Goal: Task Accomplishment & Management: Use online tool/utility

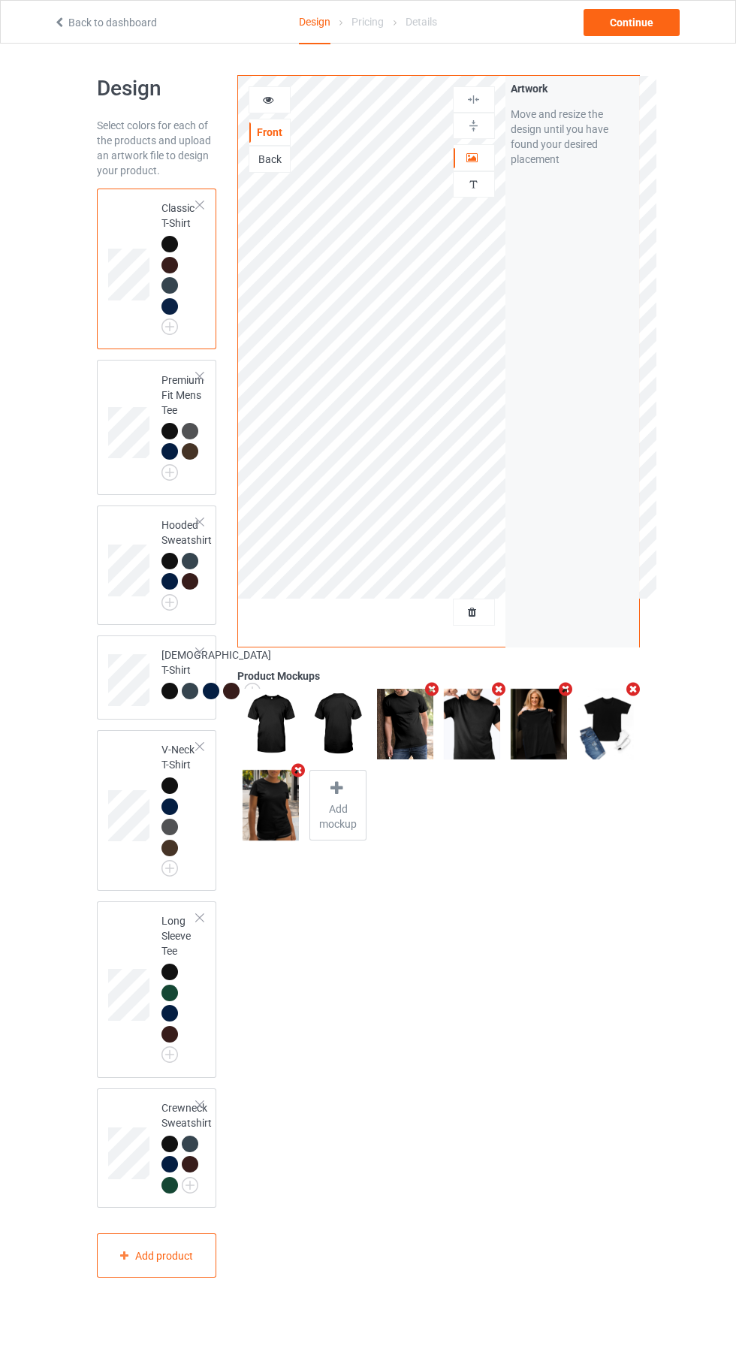
click at [487, 613] on div at bounding box center [474, 612] width 41 height 15
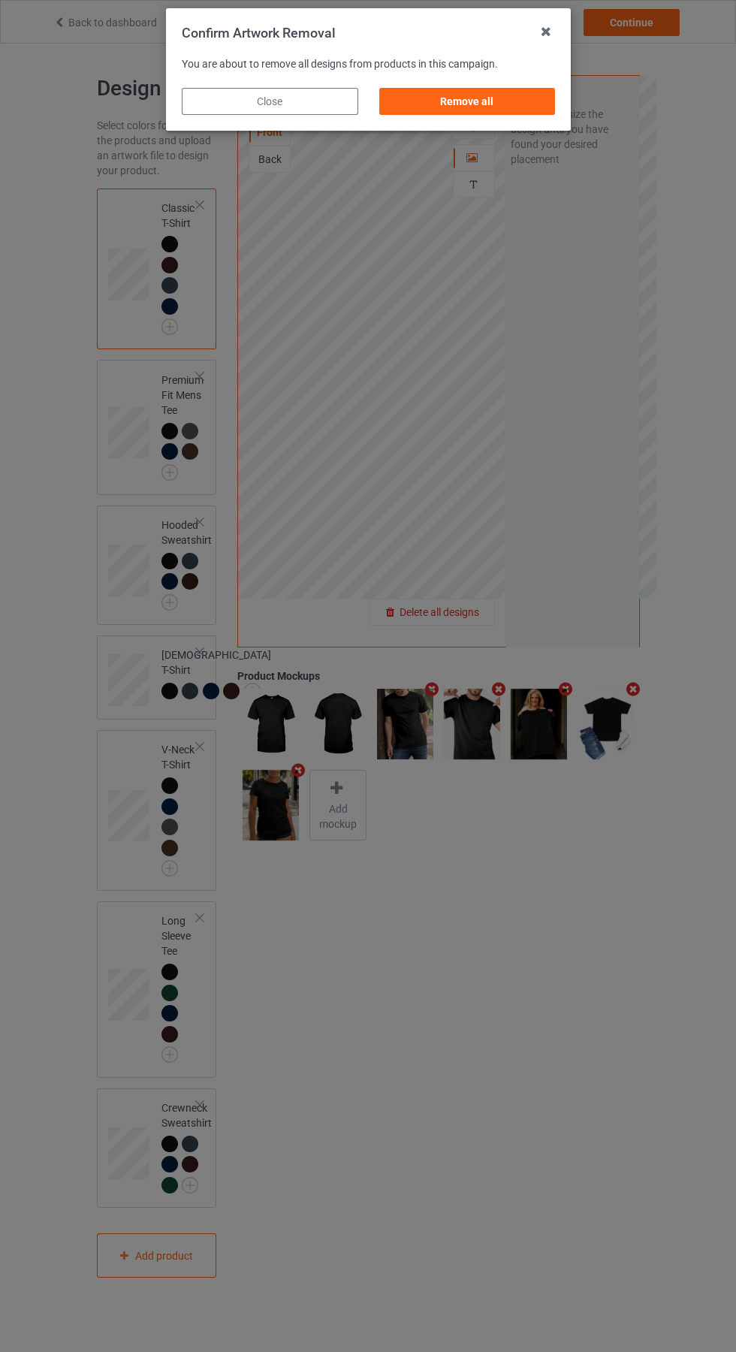
click at [476, 104] on div "Remove all" at bounding box center [467, 101] width 177 height 27
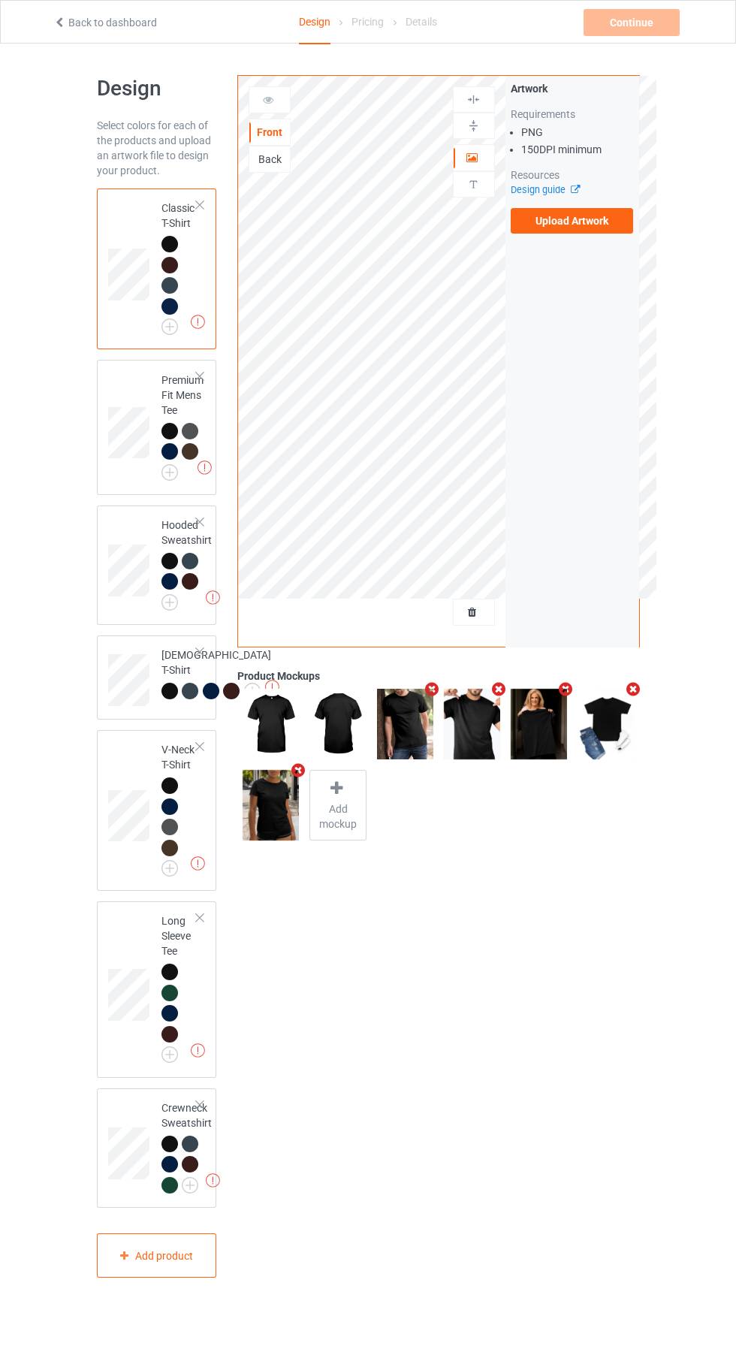
click at [594, 230] on label "Upload Artwork" at bounding box center [572, 221] width 123 height 26
click at [0, 0] on input "Upload Artwork" at bounding box center [0, 0] width 0 height 0
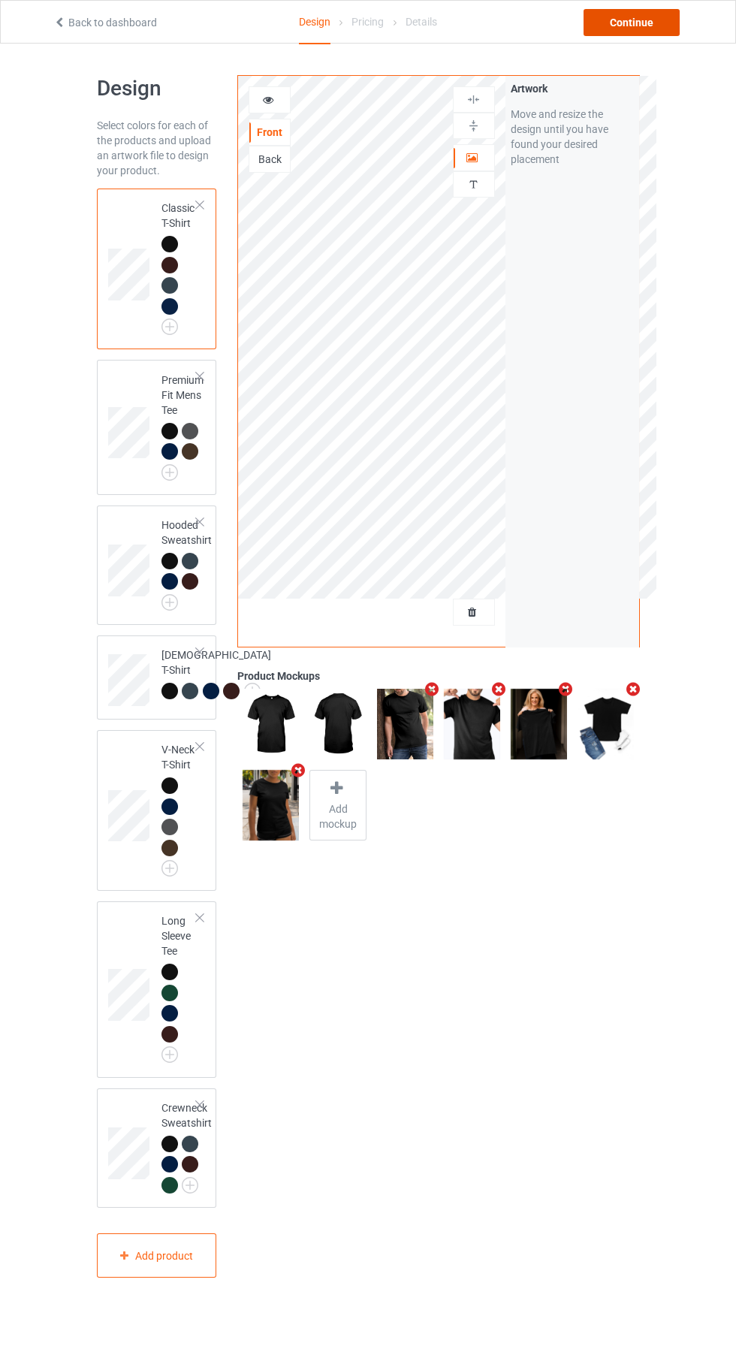
click at [649, 34] on div "Continue" at bounding box center [632, 22] width 96 height 27
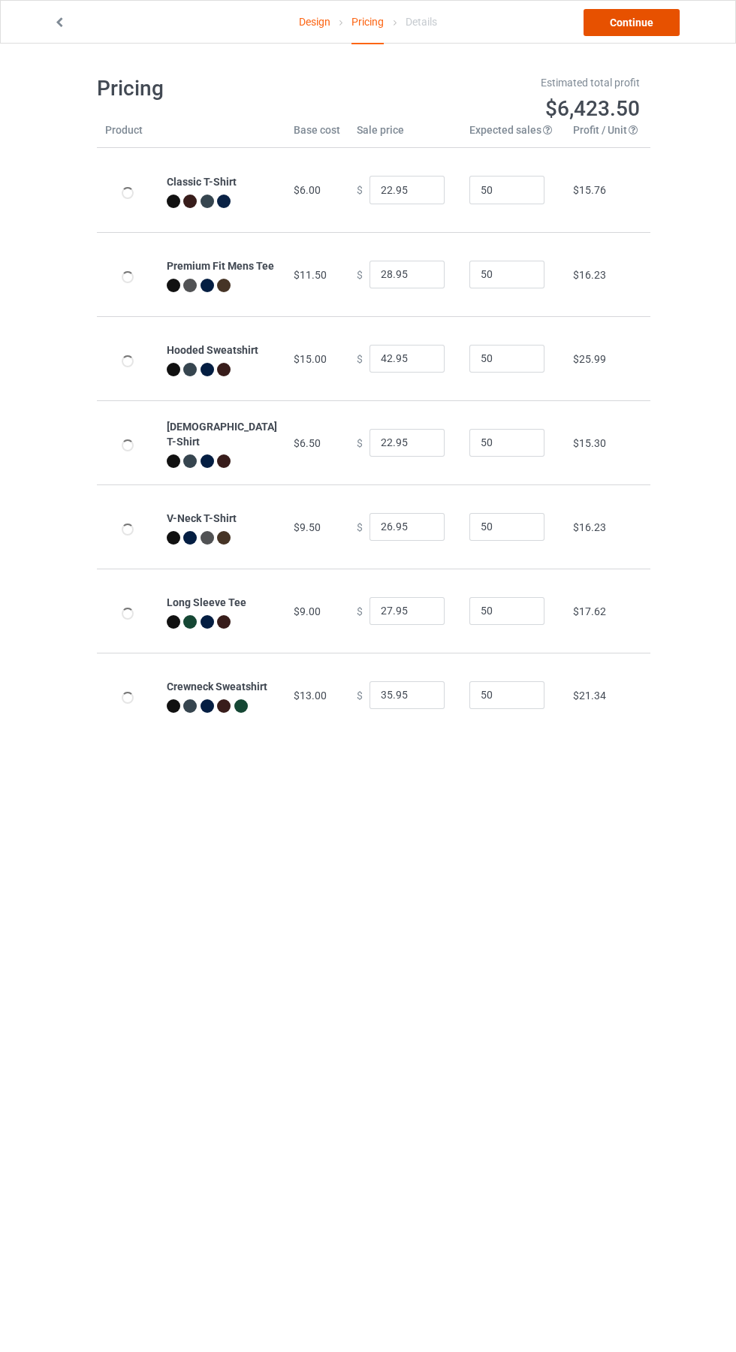
click at [636, 21] on link "Continue" at bounding box center [632, 22] width 96 height 27
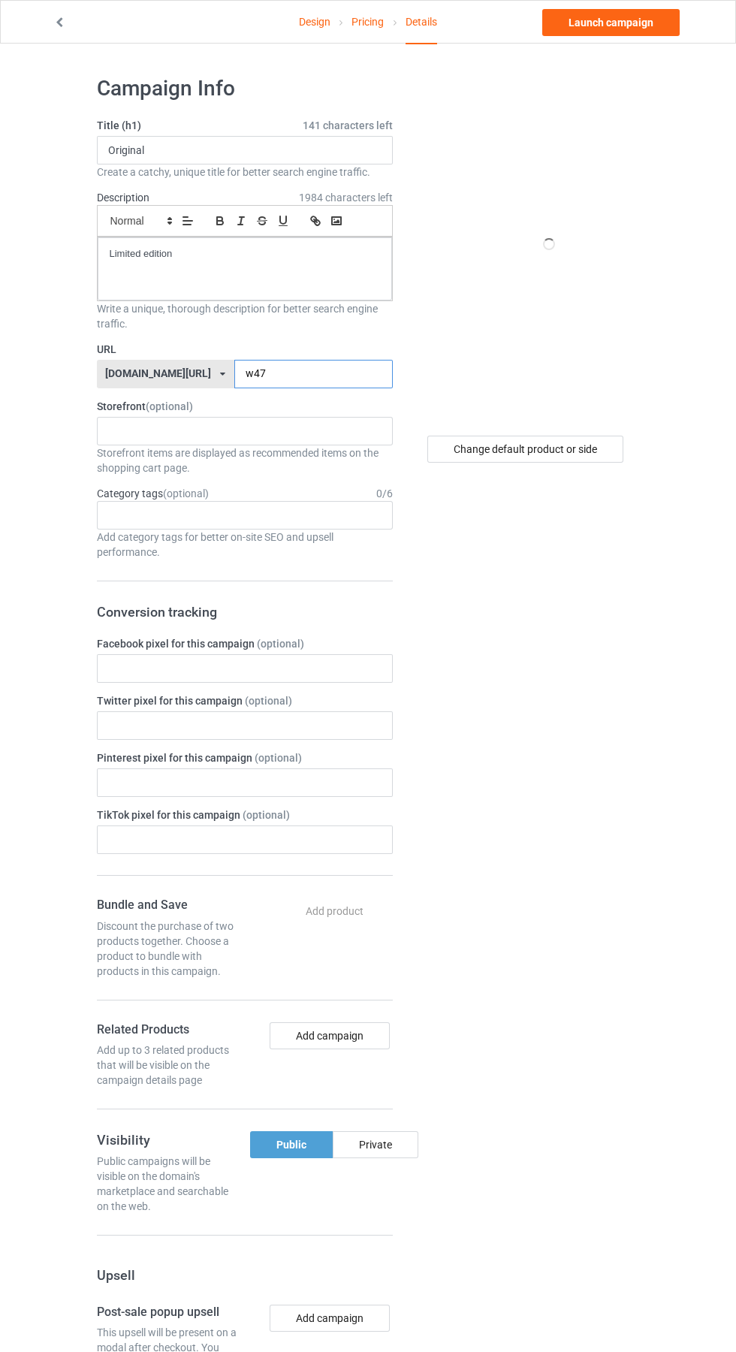
click at [276, 380] on input "w47" at bounding box center [313, 374] width 159 height 29
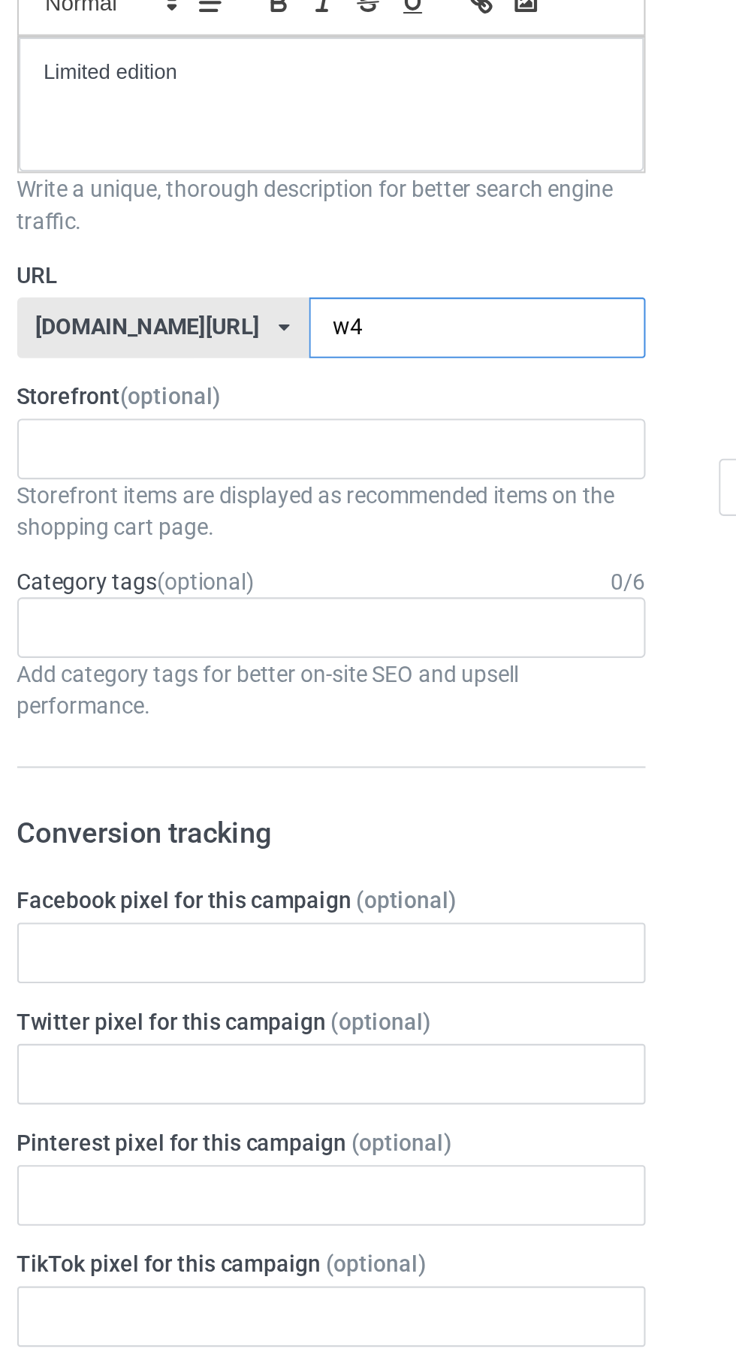
type input "w"
type input "Hm"
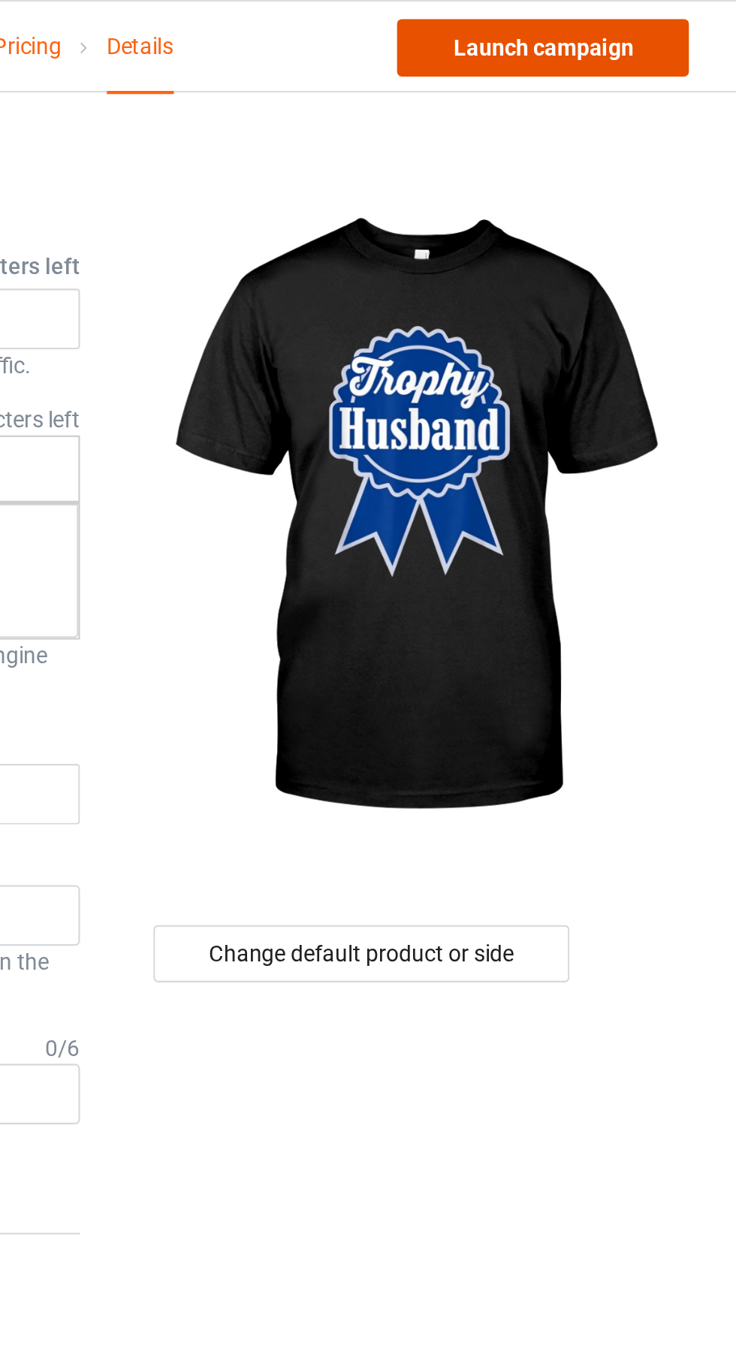
click at [624, 24] on link "Launch campaign" at bounding box center [610, 22] width 137 height 27
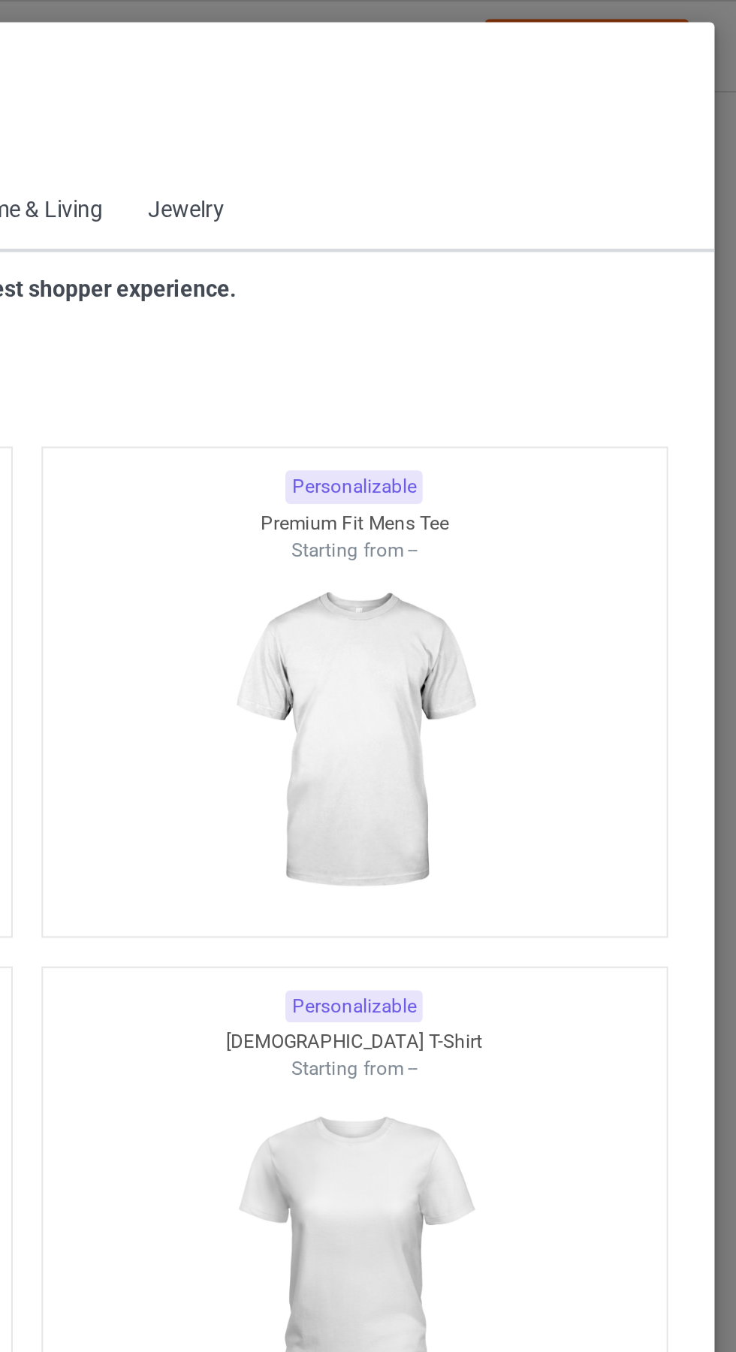
scroll to position [804, 0]
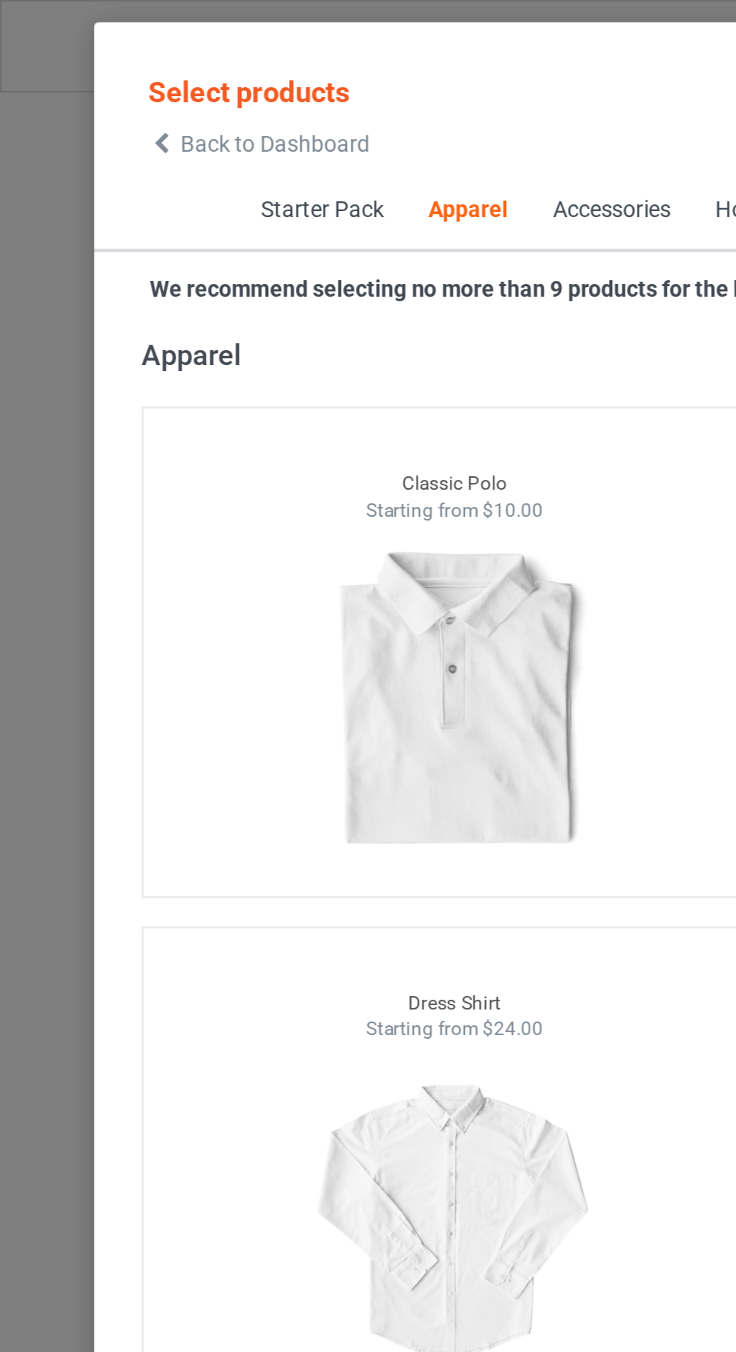
click at [76, 68] on icon at bounding box center [76, 67] width 13 height 11
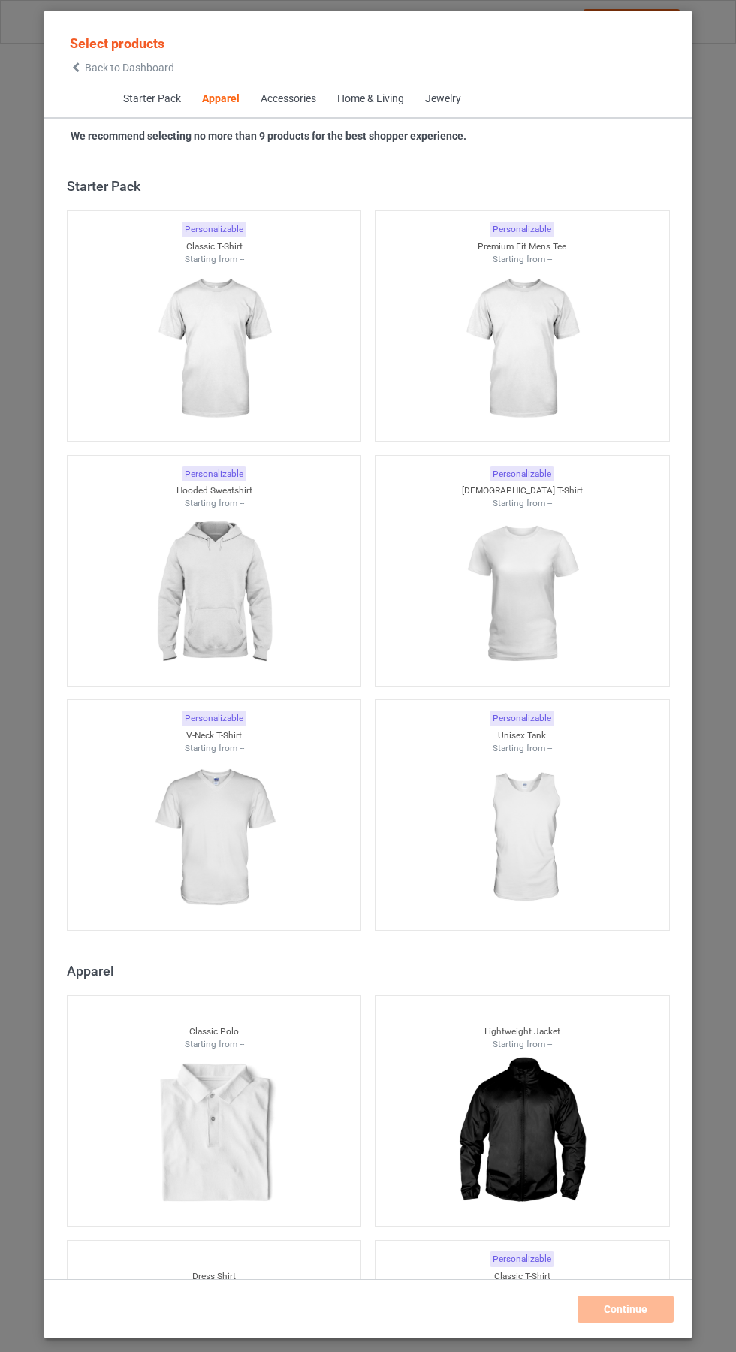
scroll to position [804, 0]
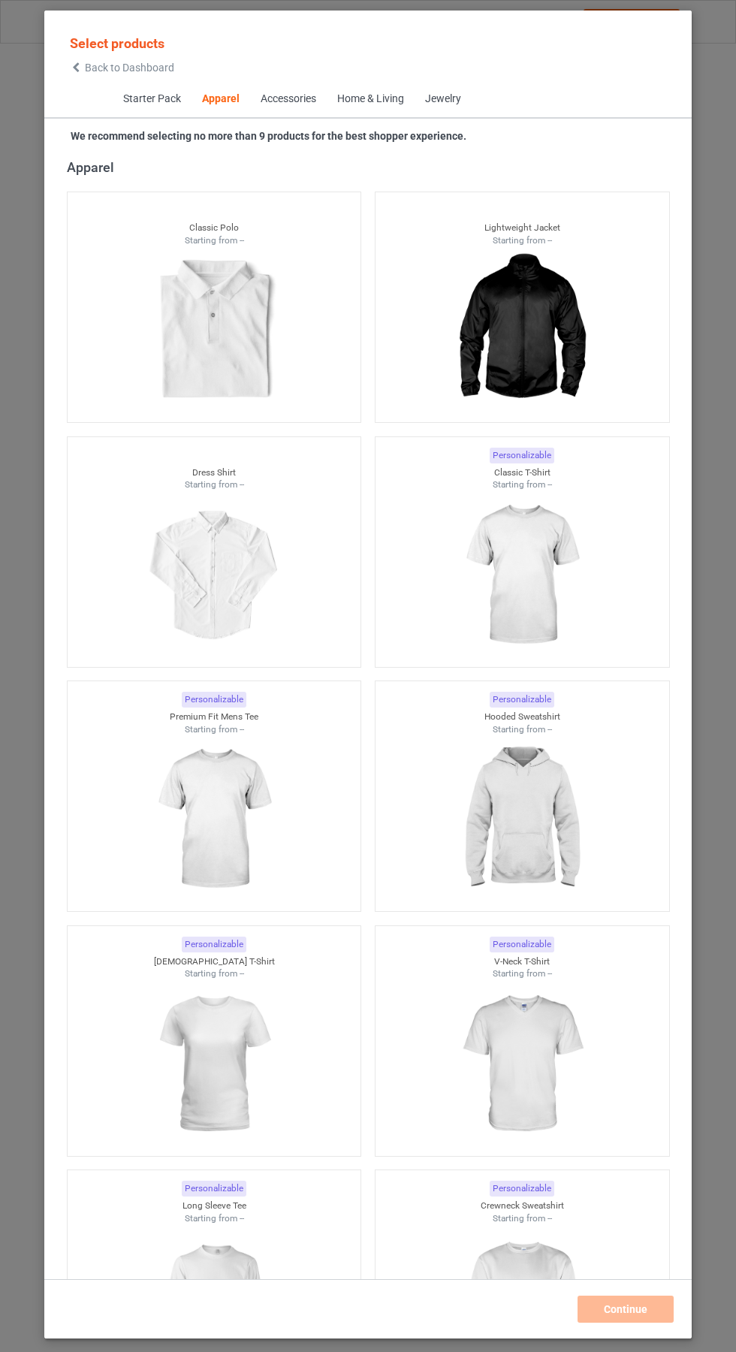
click at [77, 73] on icon at bounding box center [76, 67] width 13 height 11
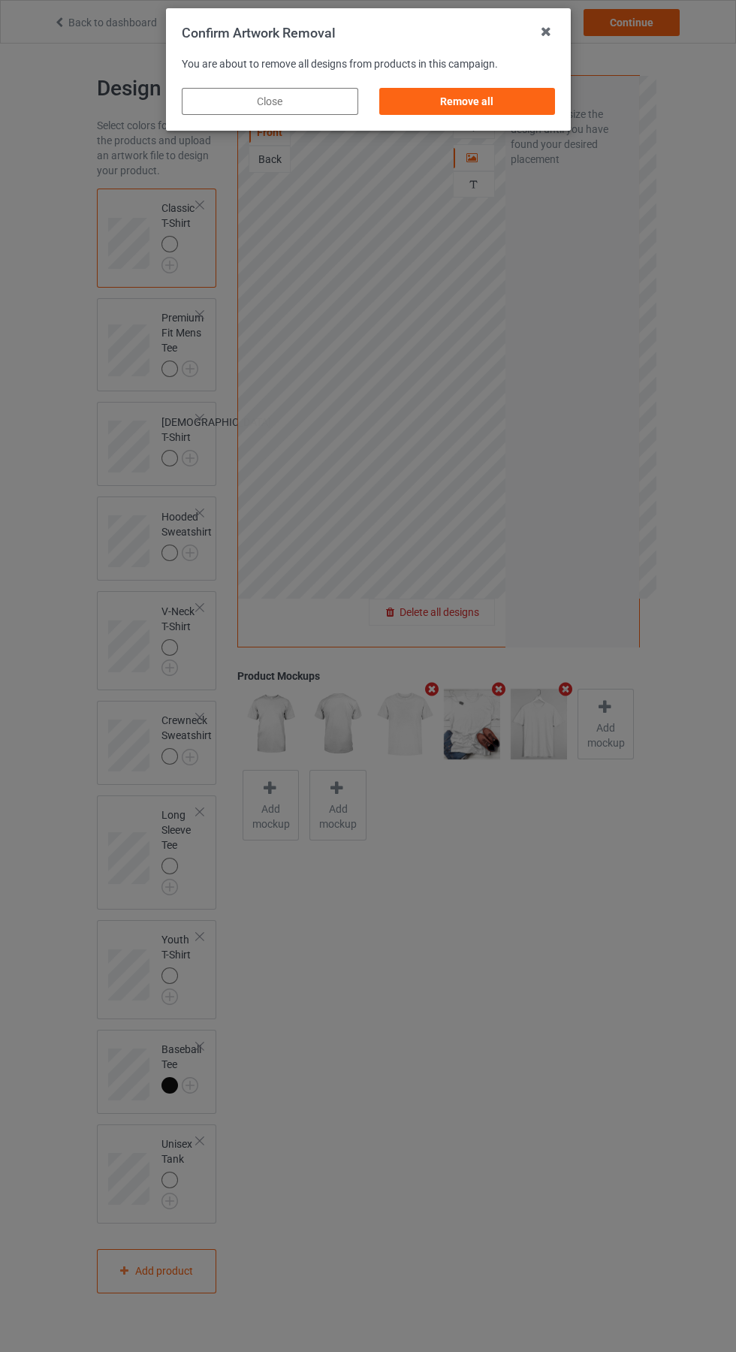
click at [496, 108] on div "Remove all" at bounding box center [467, 101] width 177 height 27
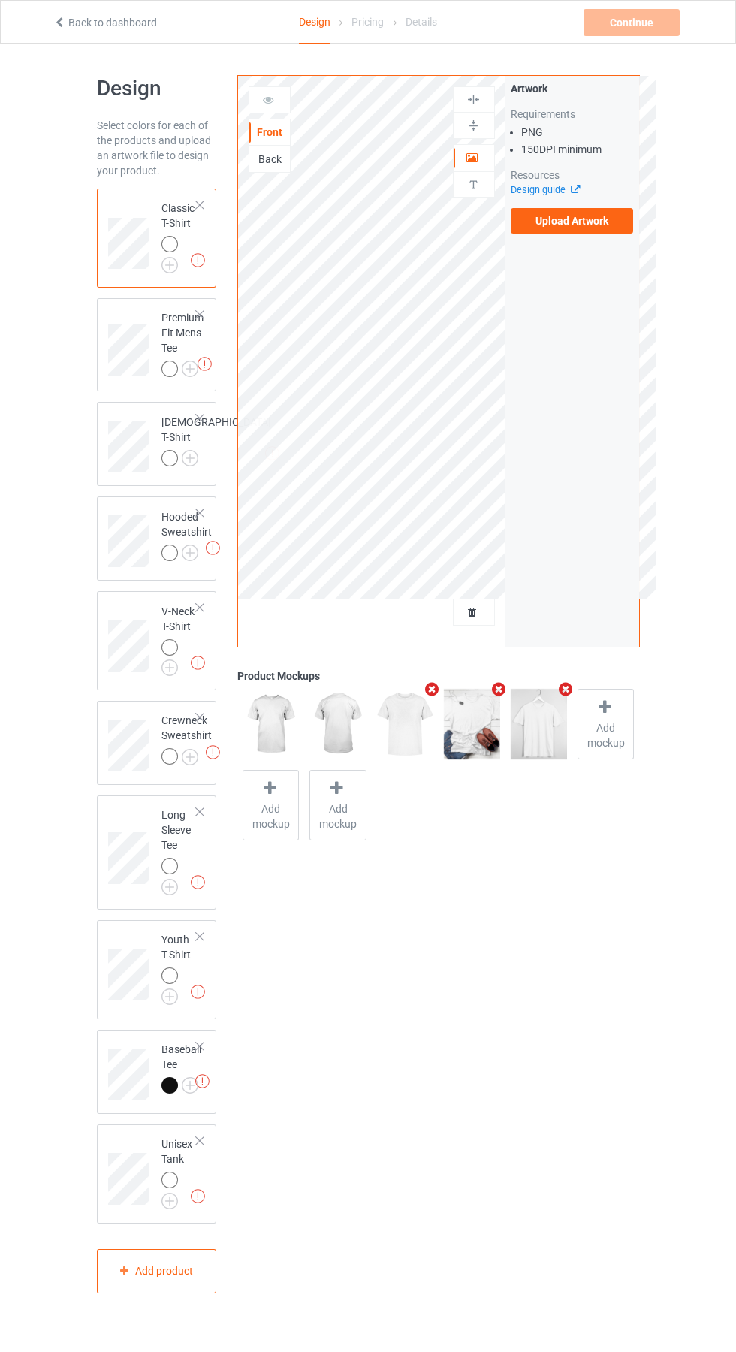
click at [597, 221] on label "Upload Artwork" at bounding box center [572, 221] width 123 height 26
click at [0, 0] on input "Upload Artwork" at bounding box center [0, 0] width 0 height 0
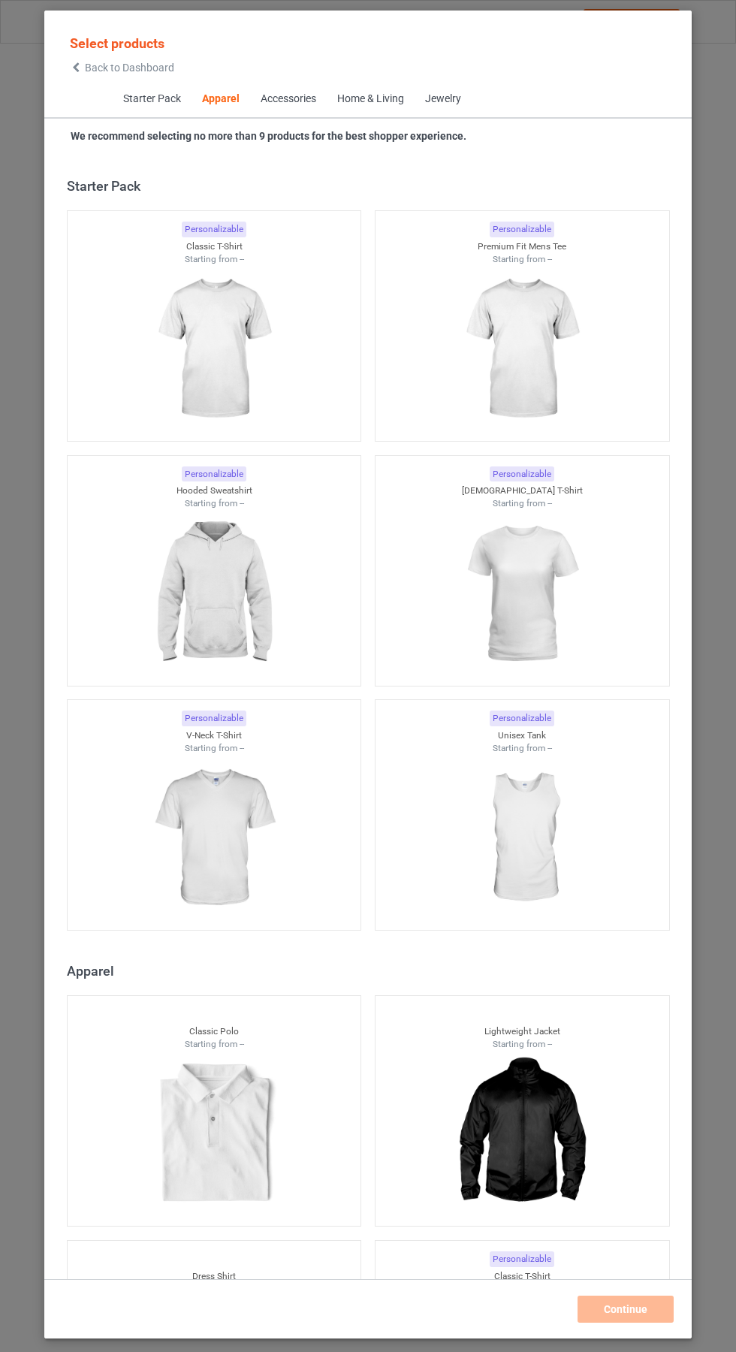
scroll to position [804, 0]
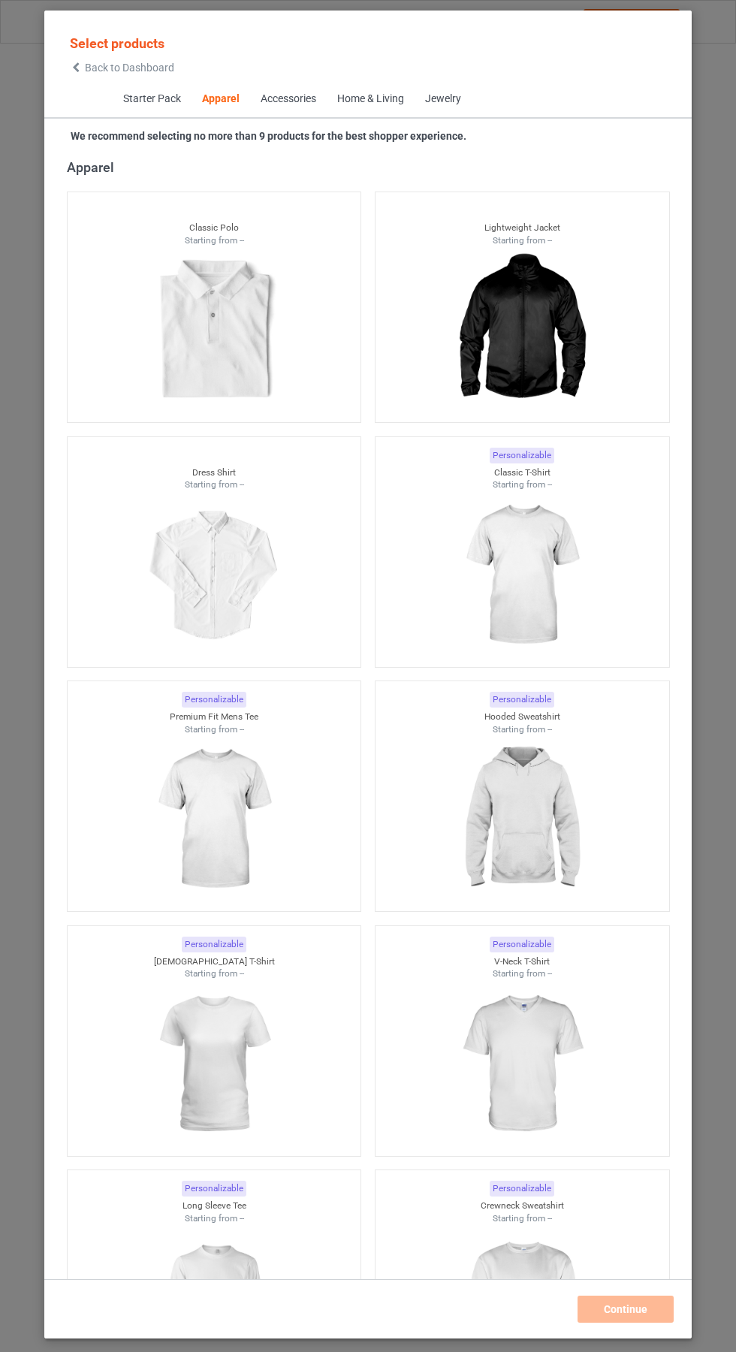
click at [727, 1293] on div "Select products Back to Dashboard Starter Pack Apparel Accessories Home & Livin…" at bounding box center [368, 676] width 736 height 1352
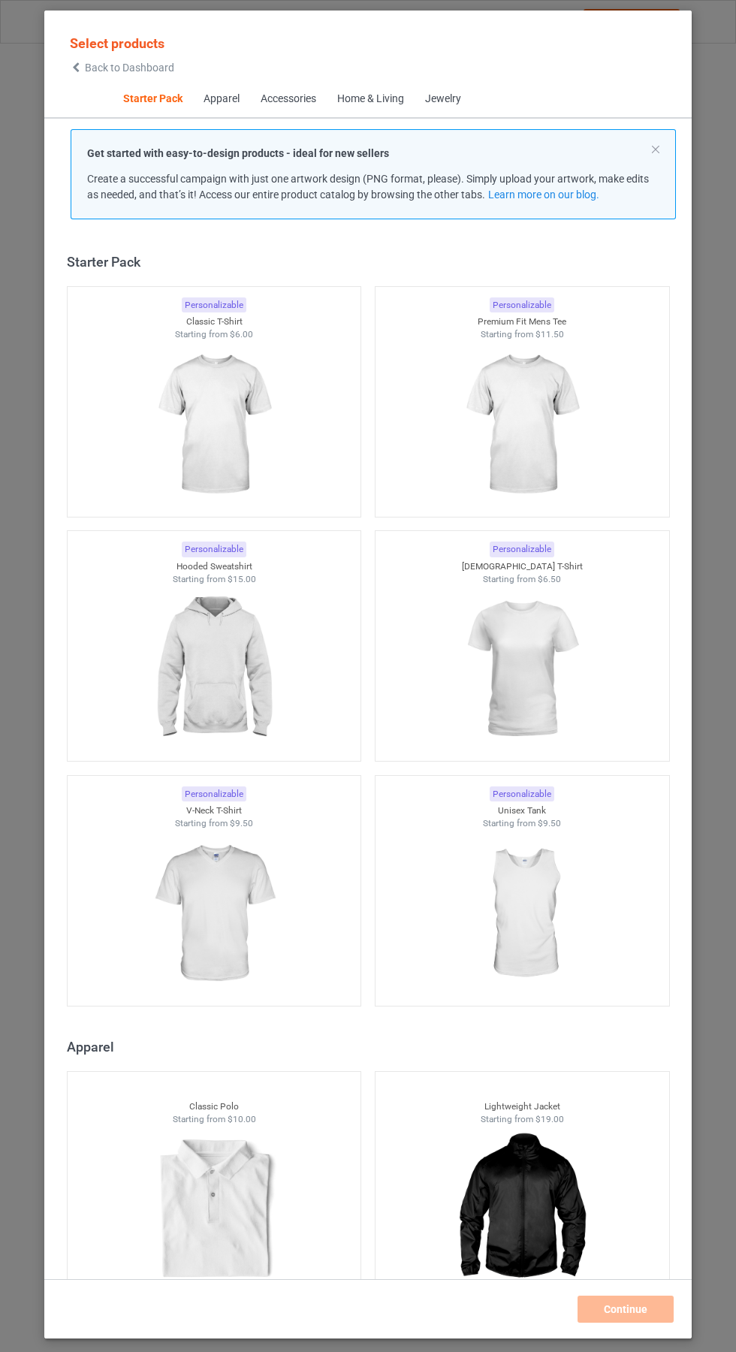
click at [196, 452] on img at bounding box center [214, 425] width 134 height 168
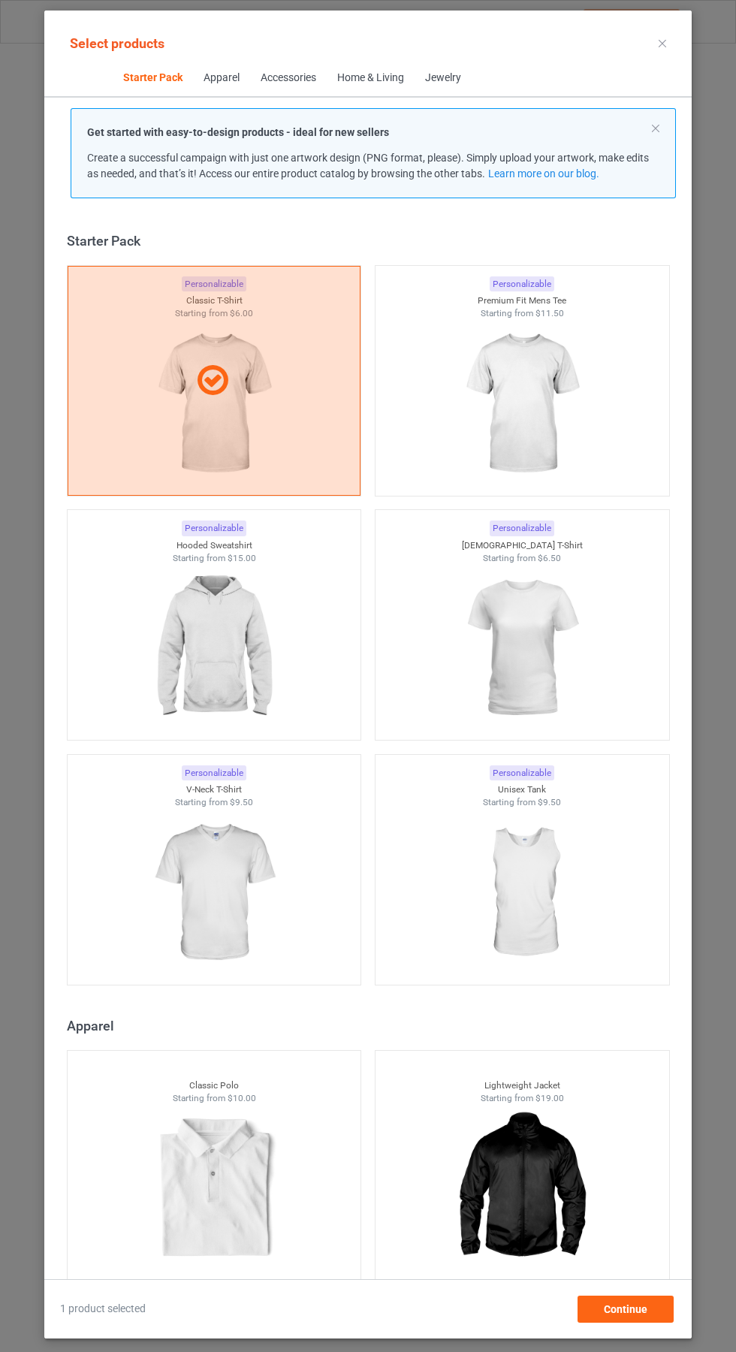
click at [542, 420] on img at bounding box center [522, 404] width 134 height 168
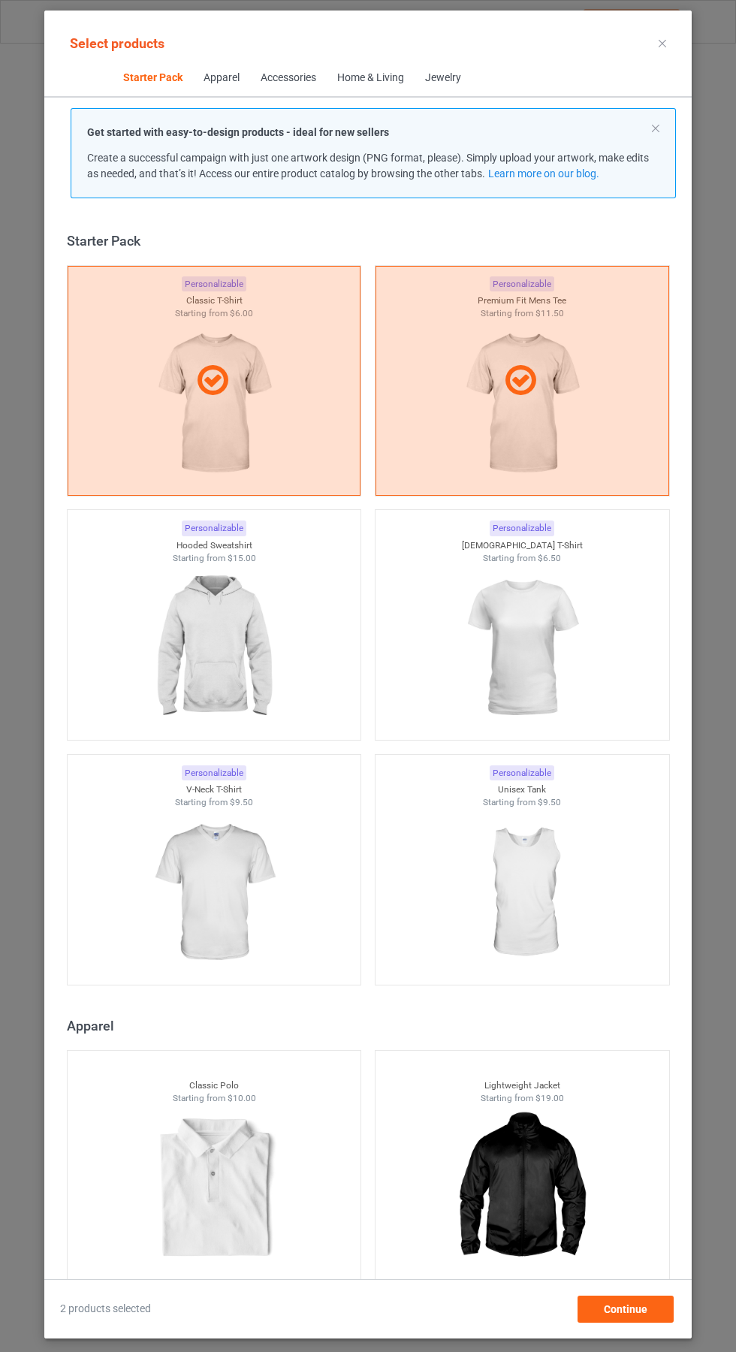
click at [547, 634] on img at bounding box center [522, 648] width 134 height 168
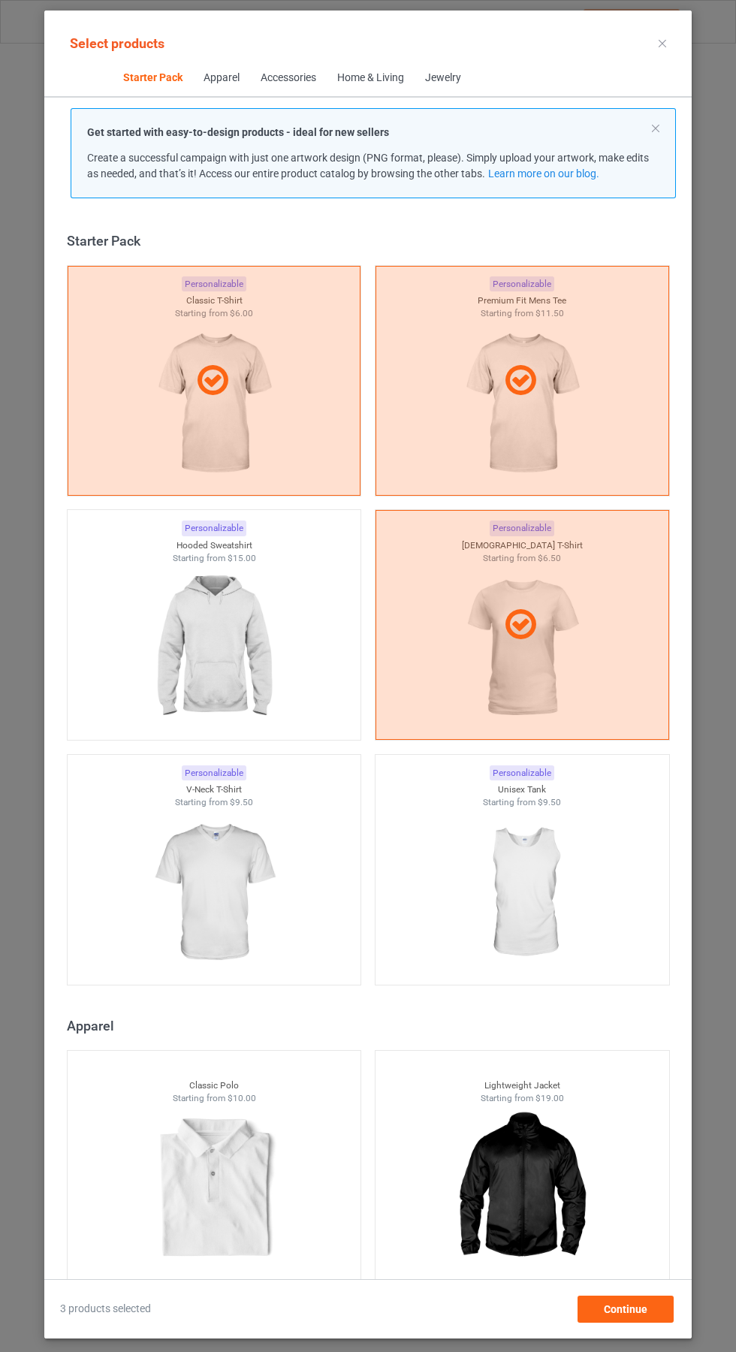
click at [206, 646] on img at bounding box center [214, 648] width 134 height 168
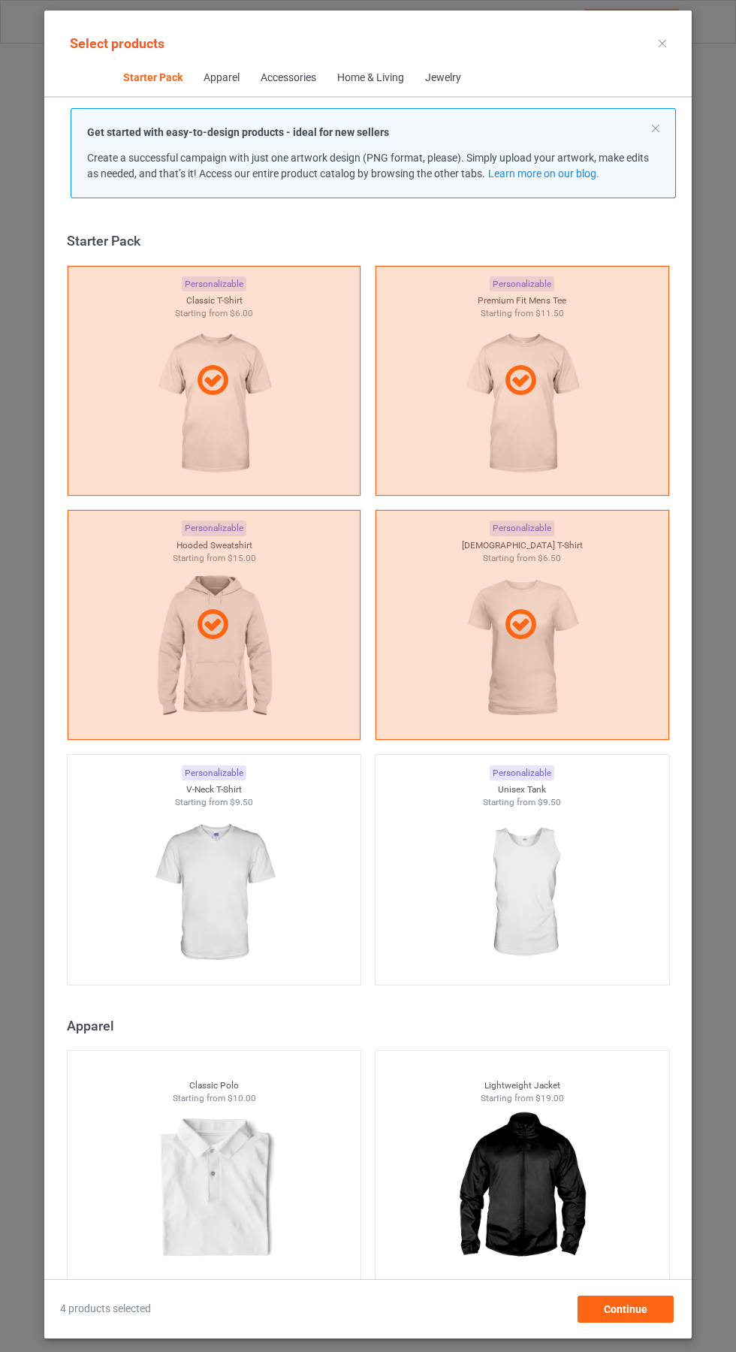
click at [191, 875] on img at bounding box center [214, 893] width 134 height 168
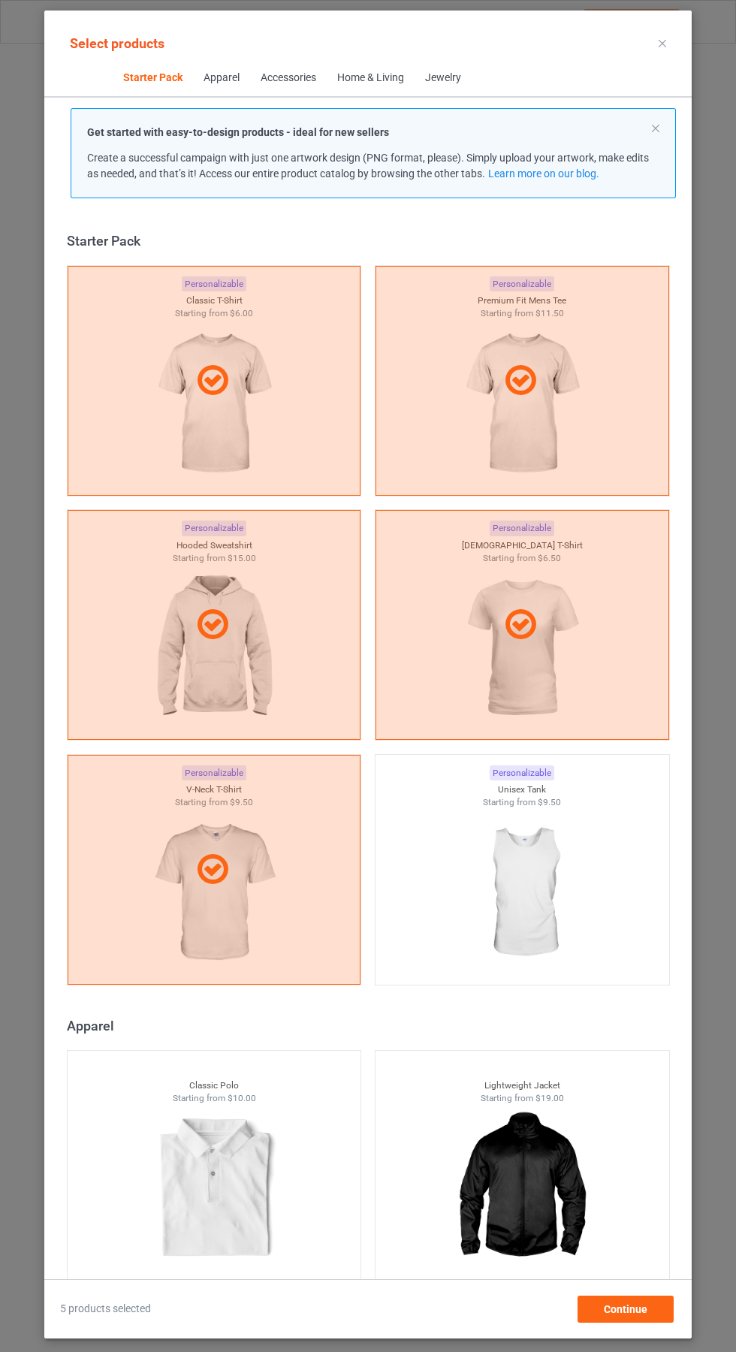
click at [554, 878] on img at bounding box center [522, 893] width 134 height 168
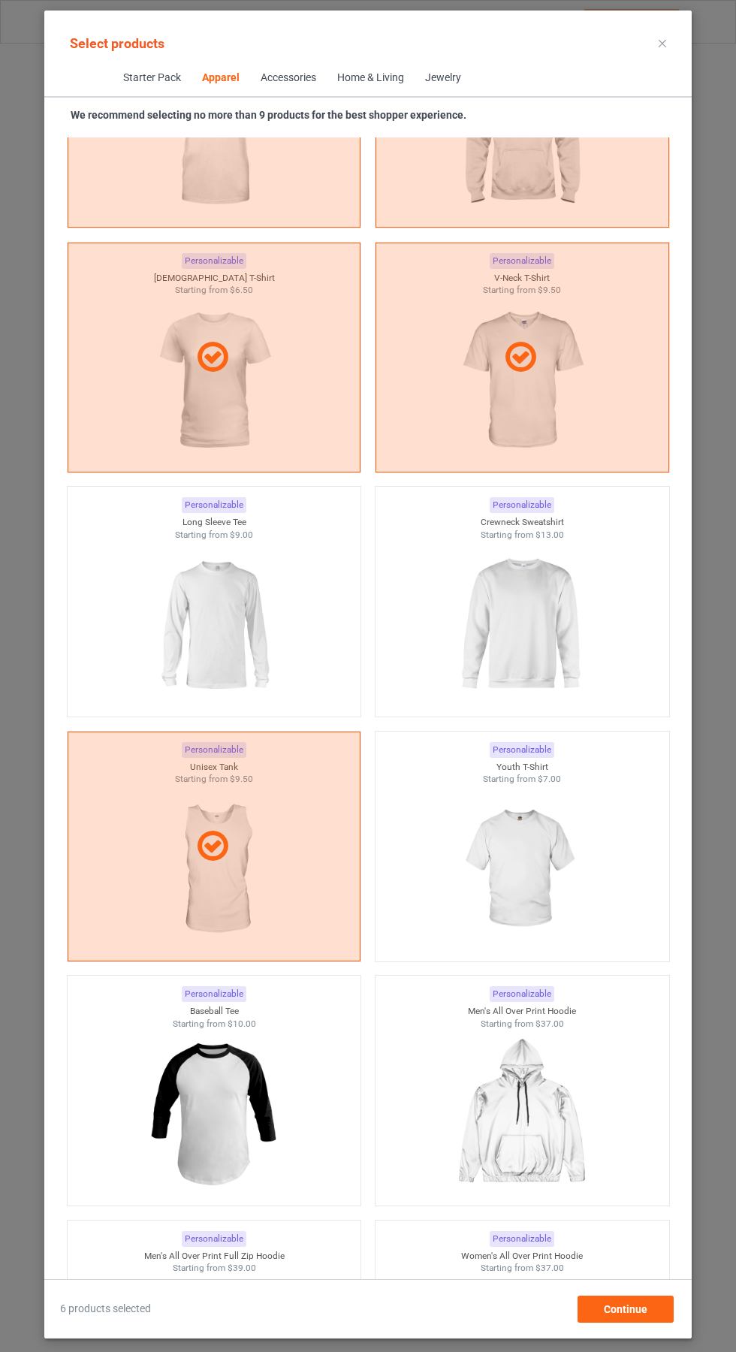
click at [561, 612] on img at bounding box center [522, 625] width 134 height 168
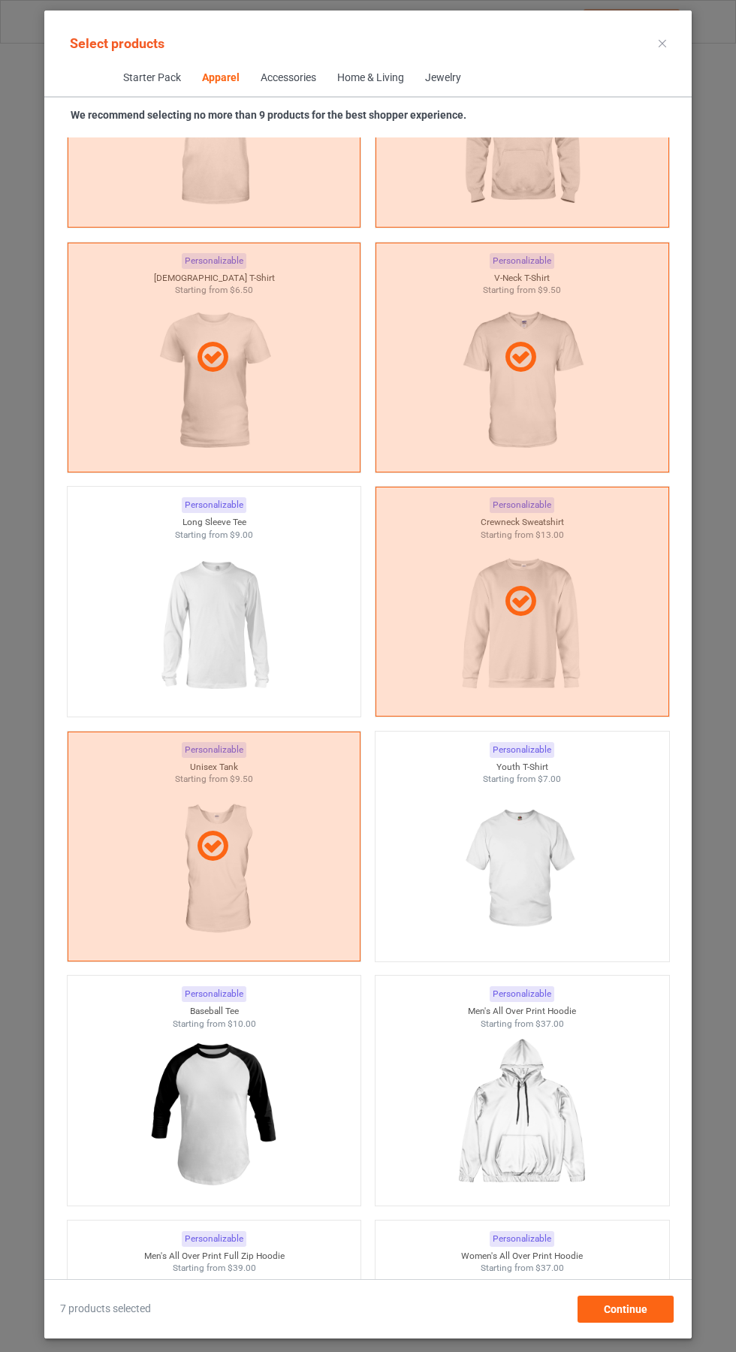
click at [194, 597] on img at bounding box center [214, 625] width 134 height 168
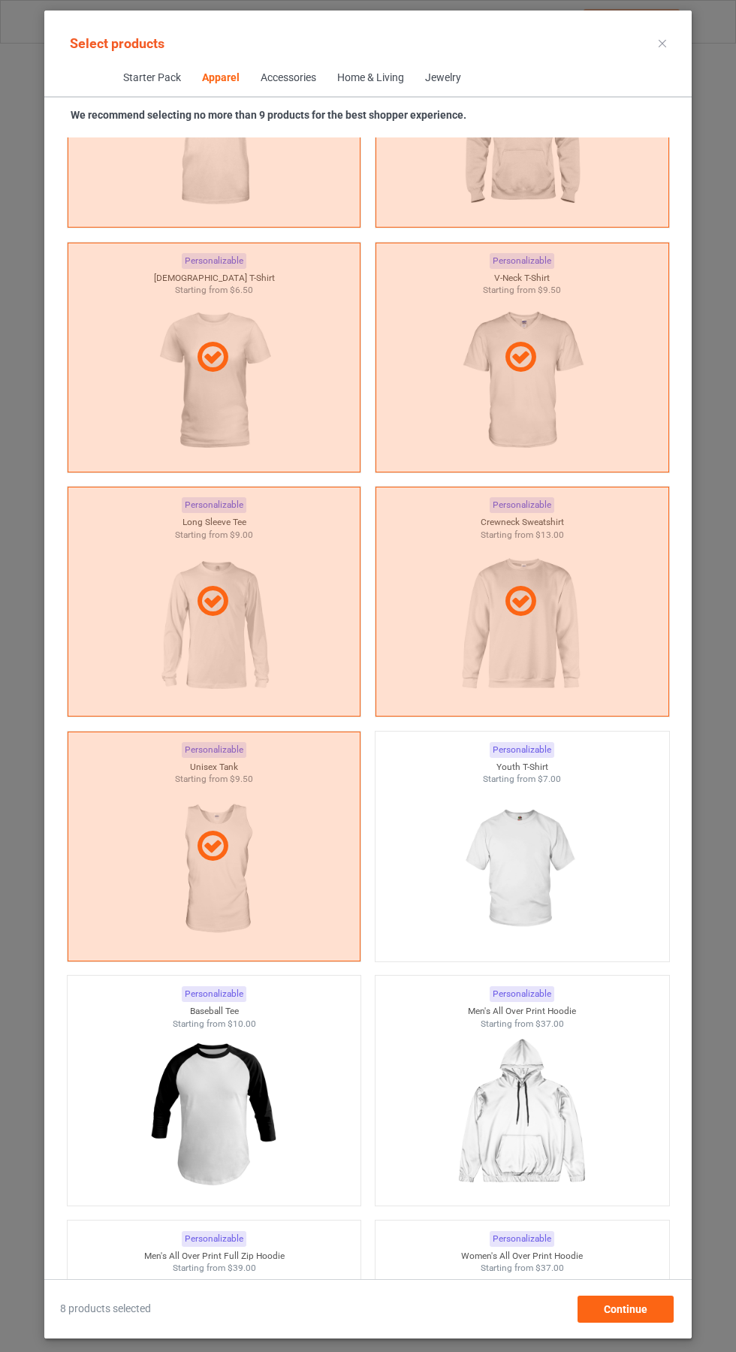
click at [663, 43] on icon at bounding box center [663, 44] width 8 height 8
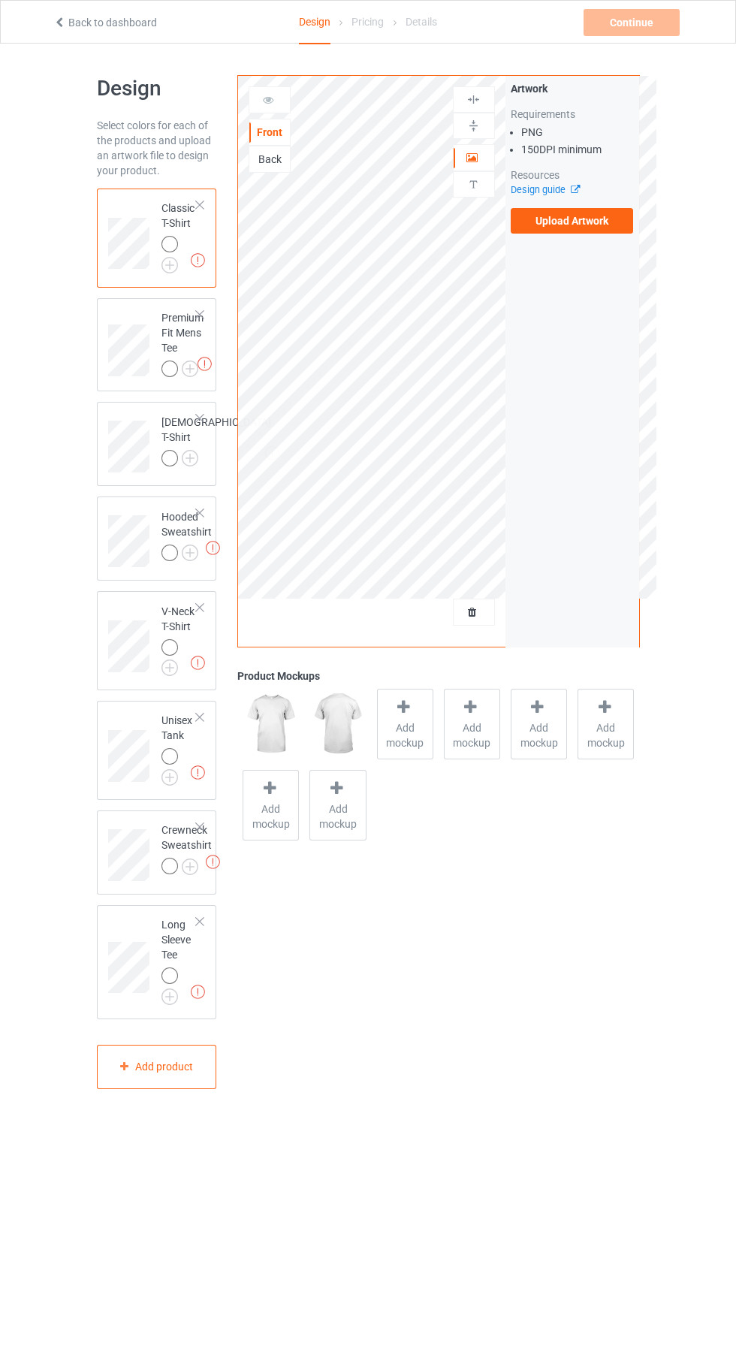
click at [599, 225] on label "Upload Artwork" at bounding box center [572, 221] width 123 height 26
click at [0, 0] on input "Upload Artwork" at bounding box center [0, 0] width 0 height 0
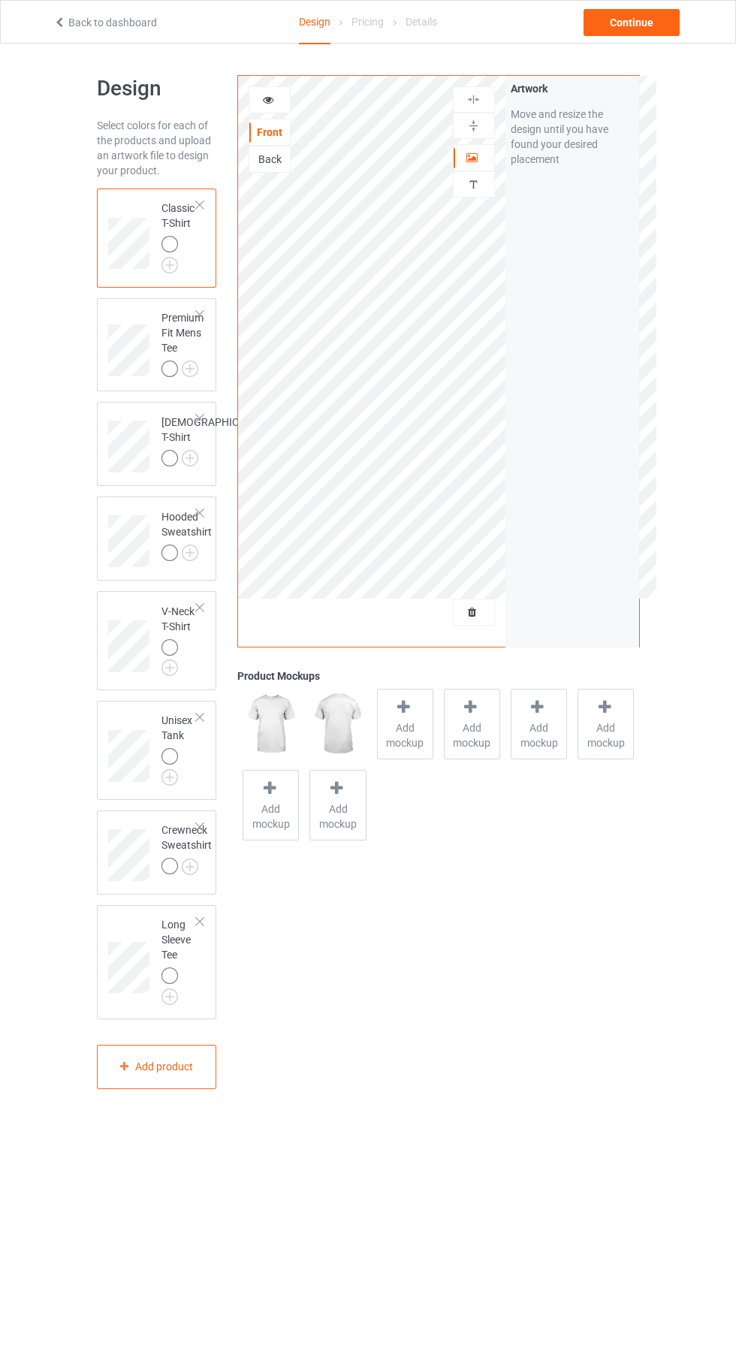
click at [0, 0] on img at bounding box center [0, 0] width 0 height 0
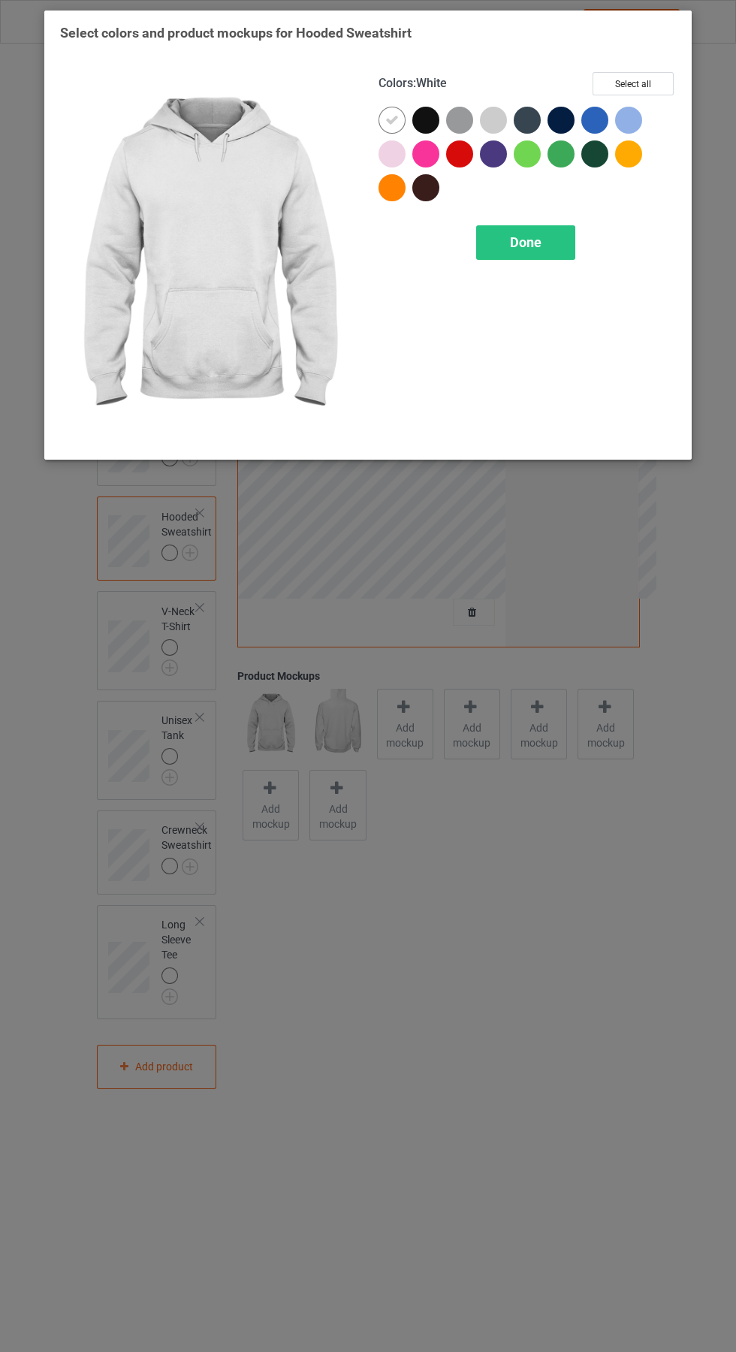
click at [543, 254] on div "Done" at bounding box center [525, 242] width 99 height 35
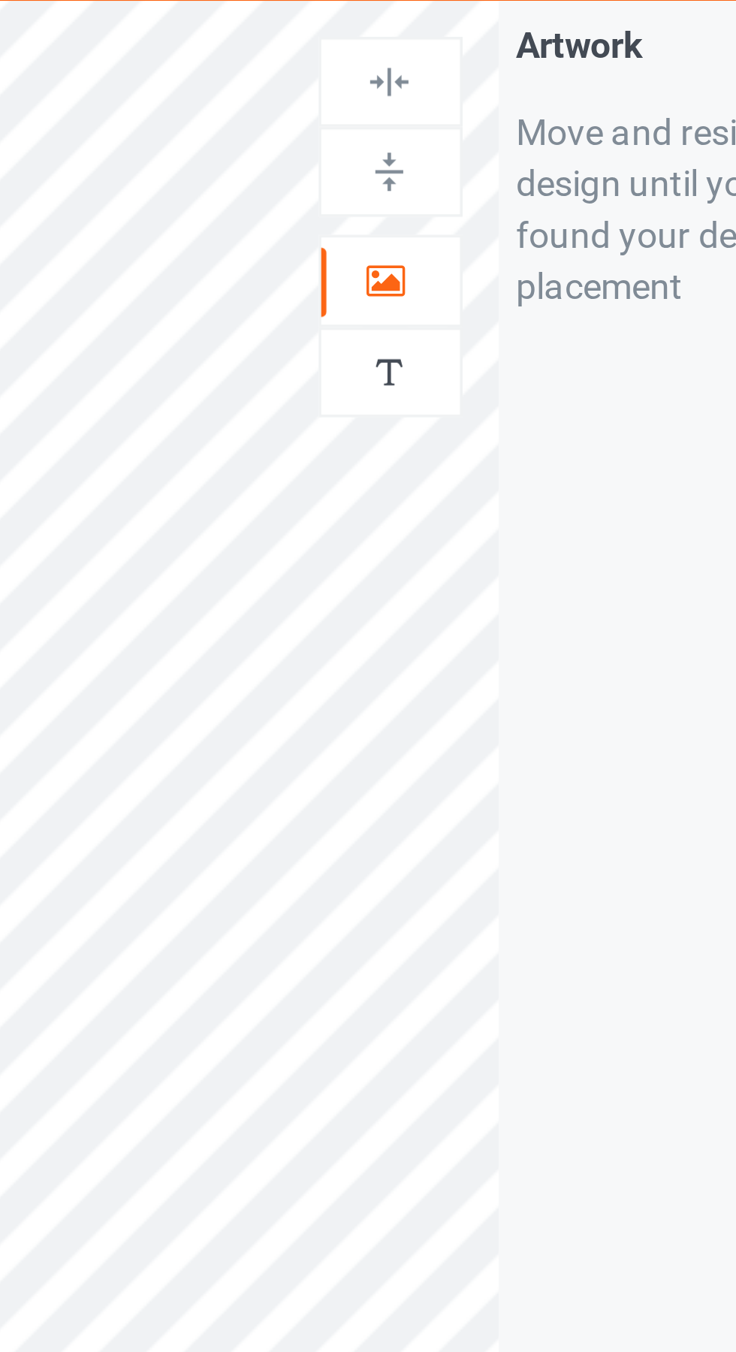
click at [479, 154] on icon at bounding box center [473, 155] width 13 height 11
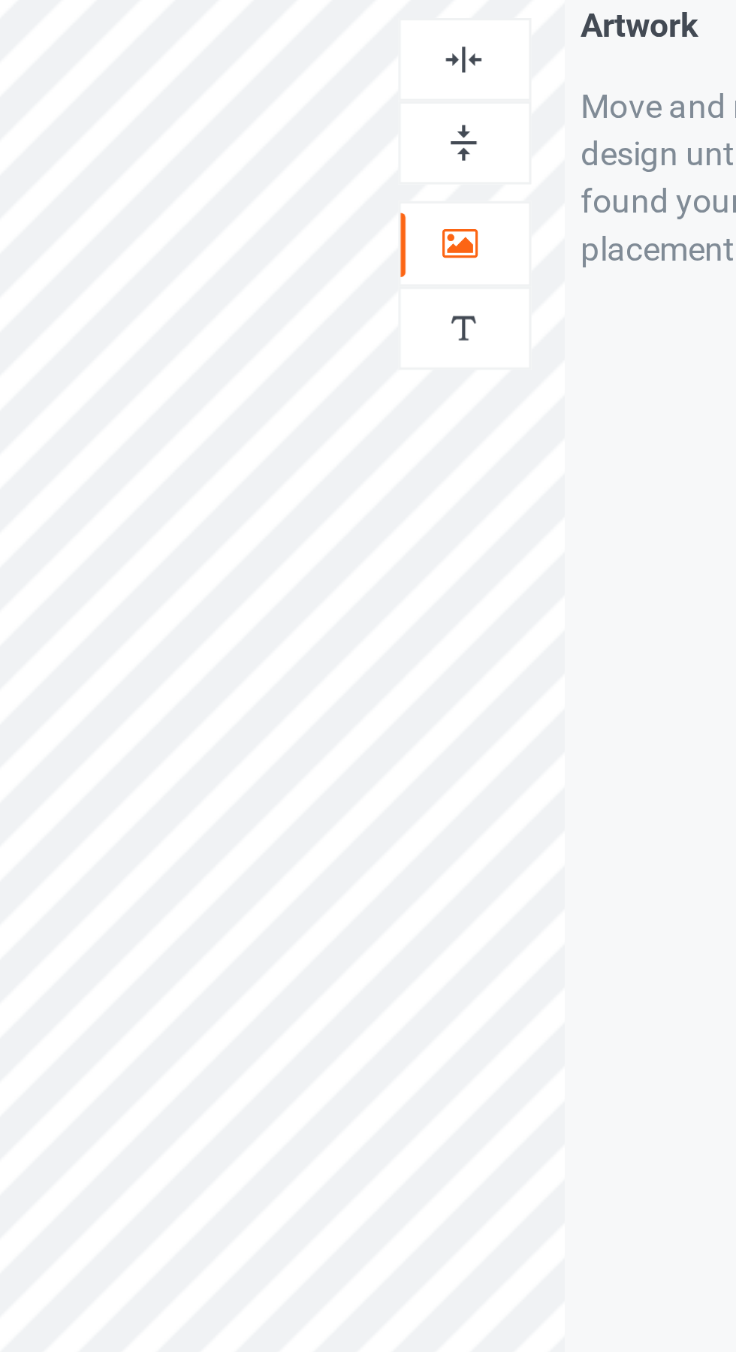
click at [474, 103] on img at bounding box center [474, 99] width 14 height 14
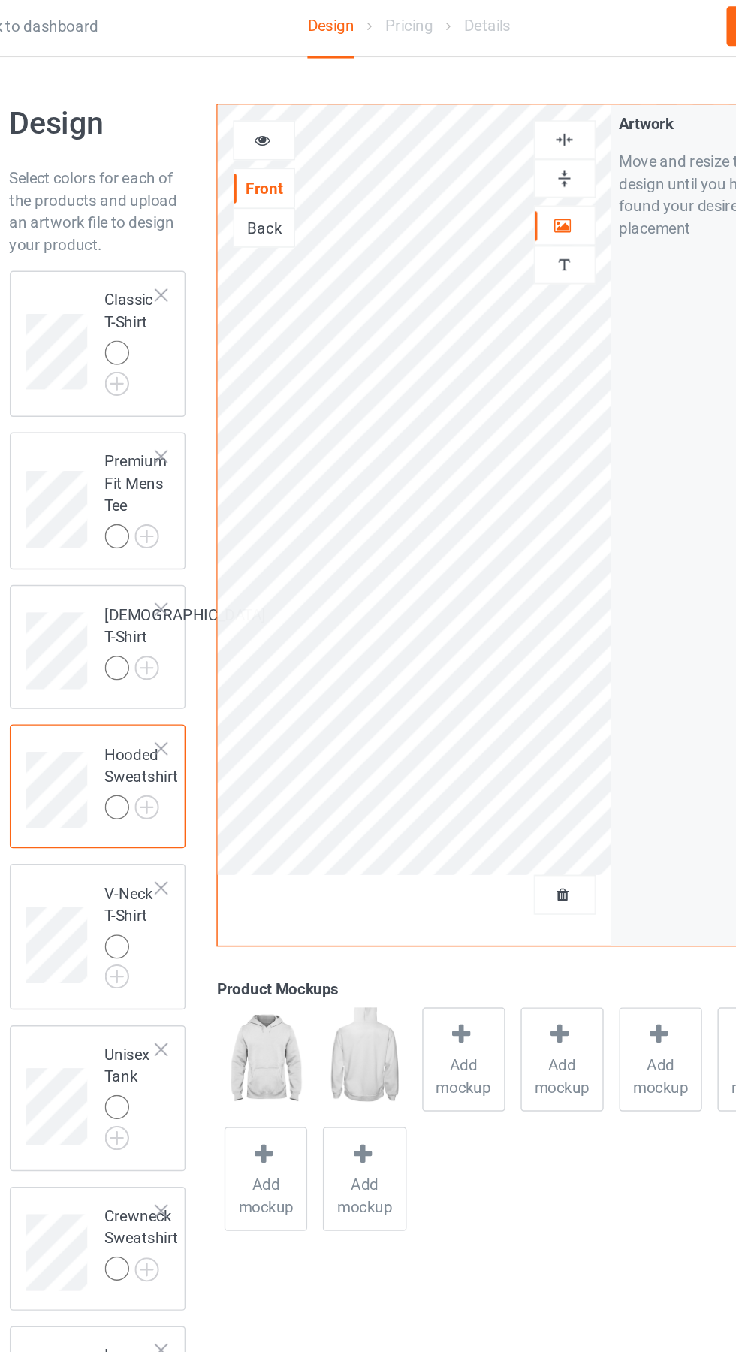
click at [0, 0] on img at bounding box center [0, 0] width 0 height 0
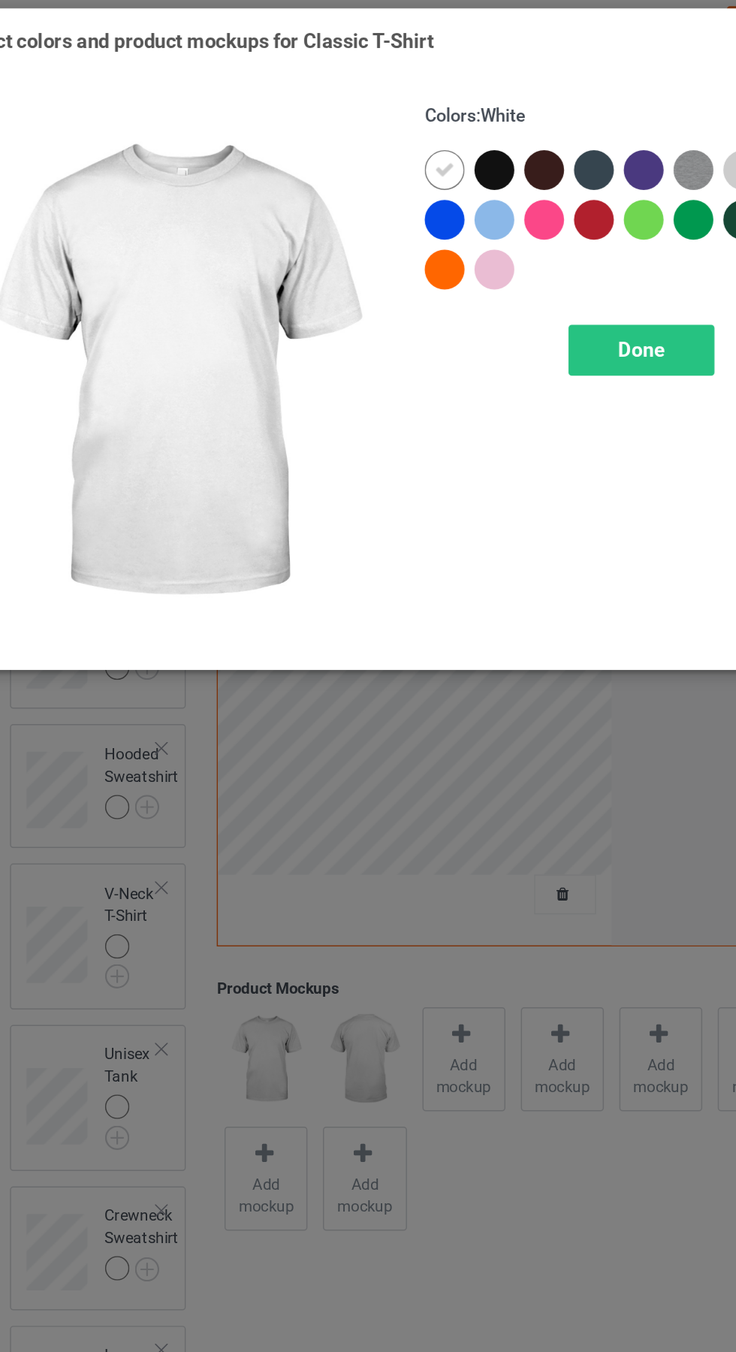
click at [521, 240] on span "Done" at bounding box center [526, 242] width 32 height 16
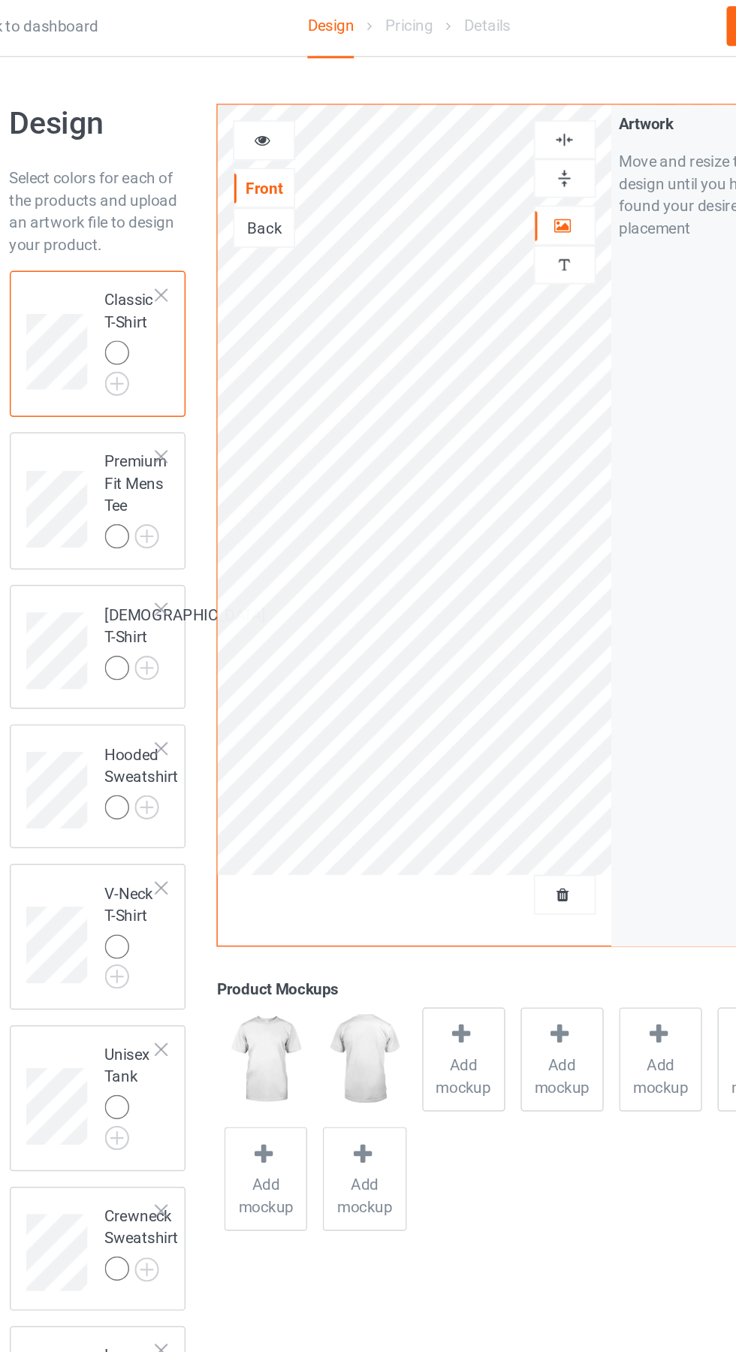
click at [410, 719] on div at bounding box center [404, 710] width 21 height 22
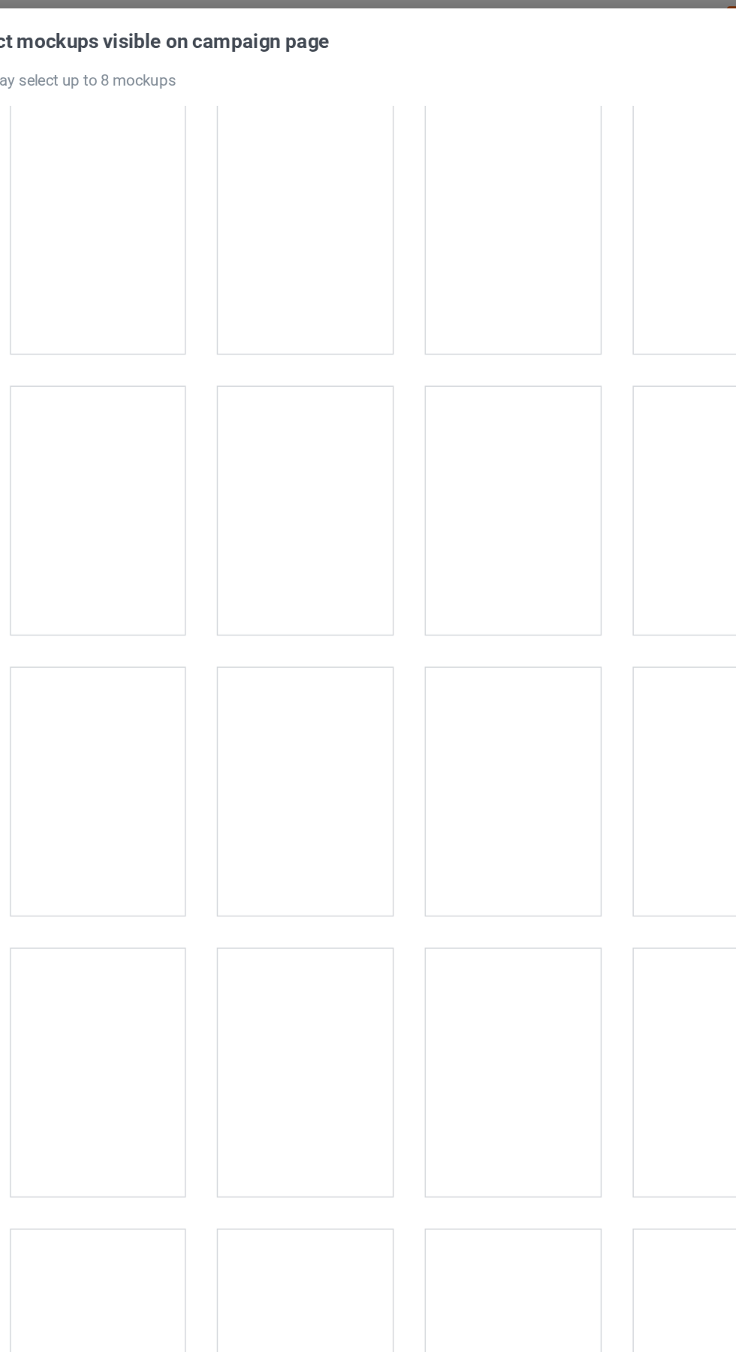
scroll to position [1920, 0]
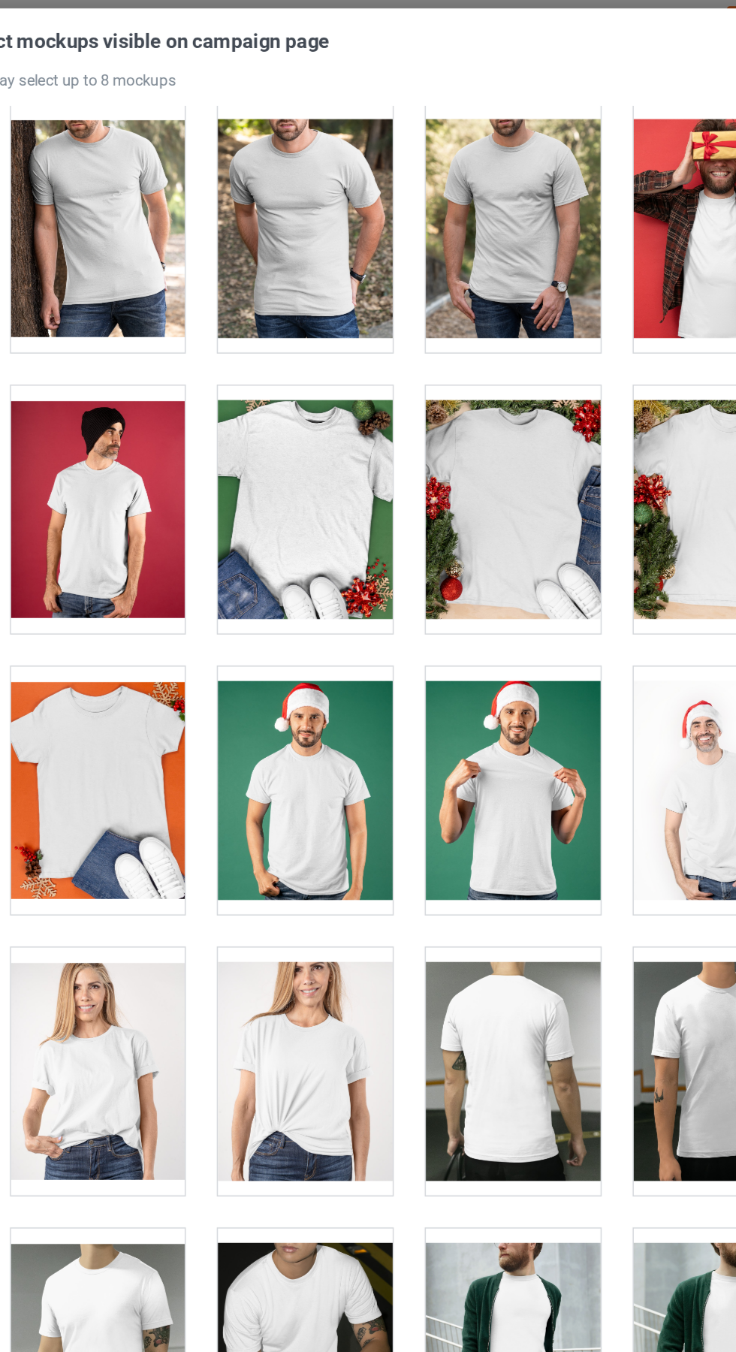
click at [309, 551] on div at bounding box center [297, 542] width 119 height 168
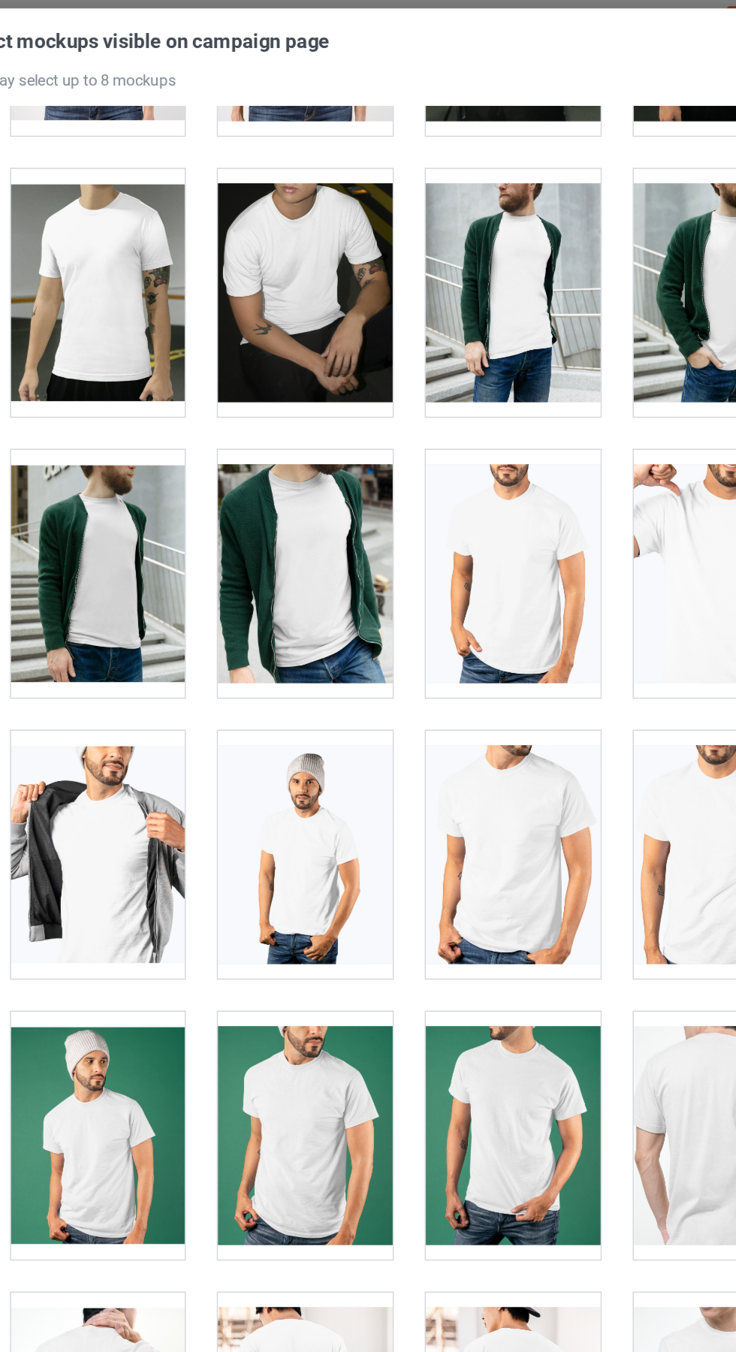
scroll to position [2671, 0]
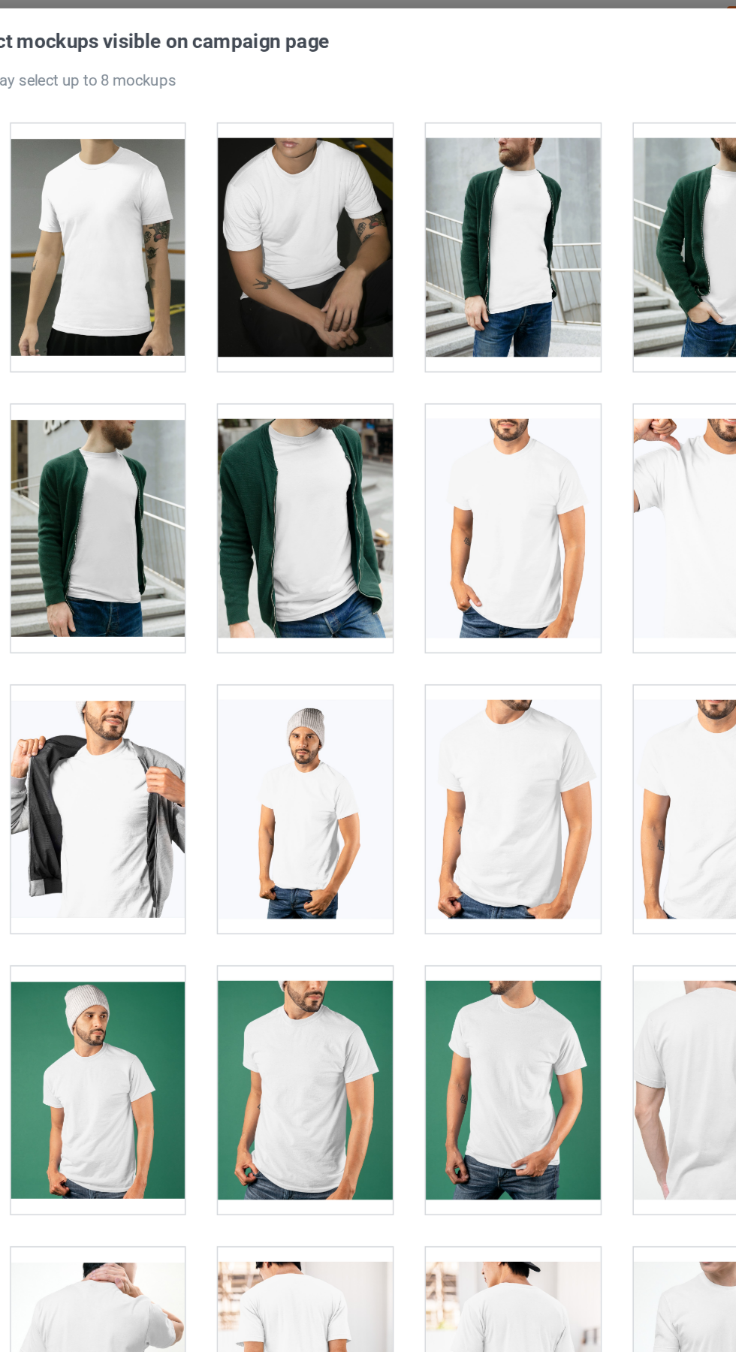
click at [195, 572] on div at bounding box center [156, 554] width 119 height 168
click at [458, 351] on div at bounding box center [438, 363] width 119 height 168
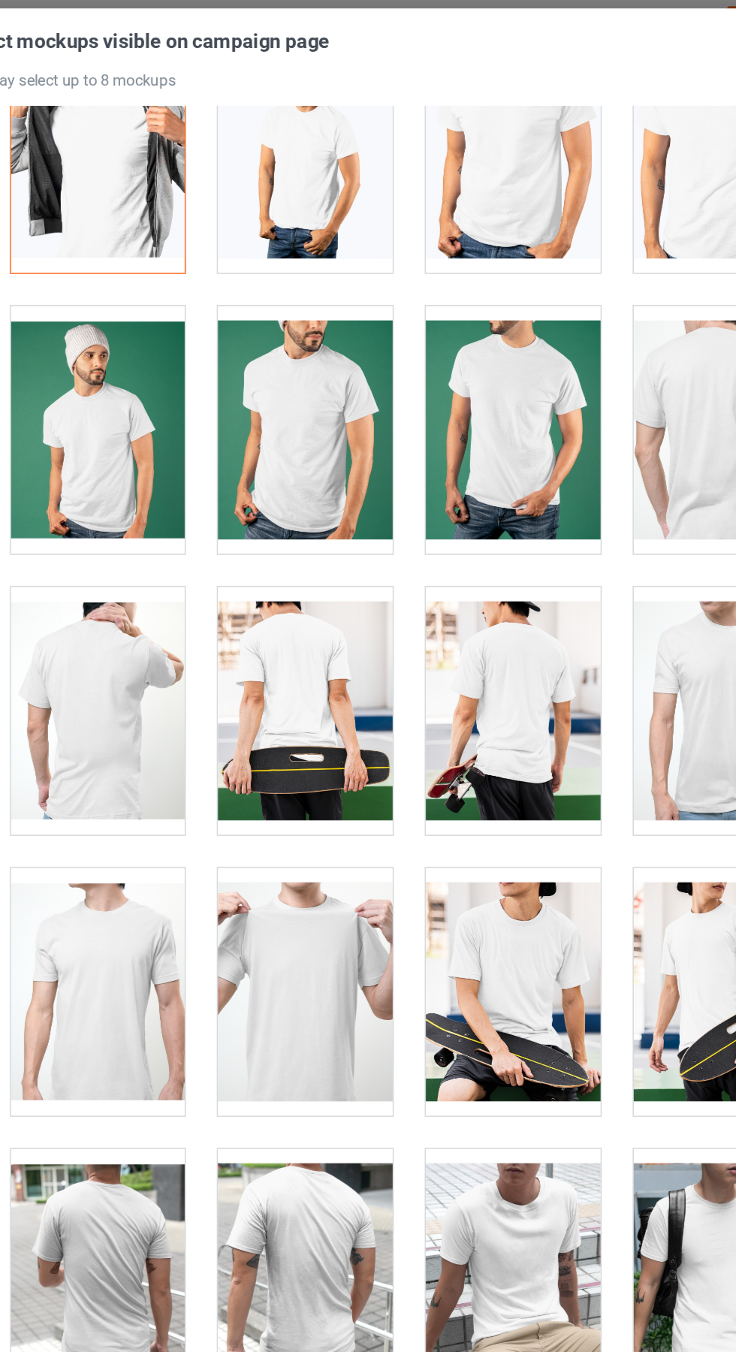
scroll to position [3155, 0]
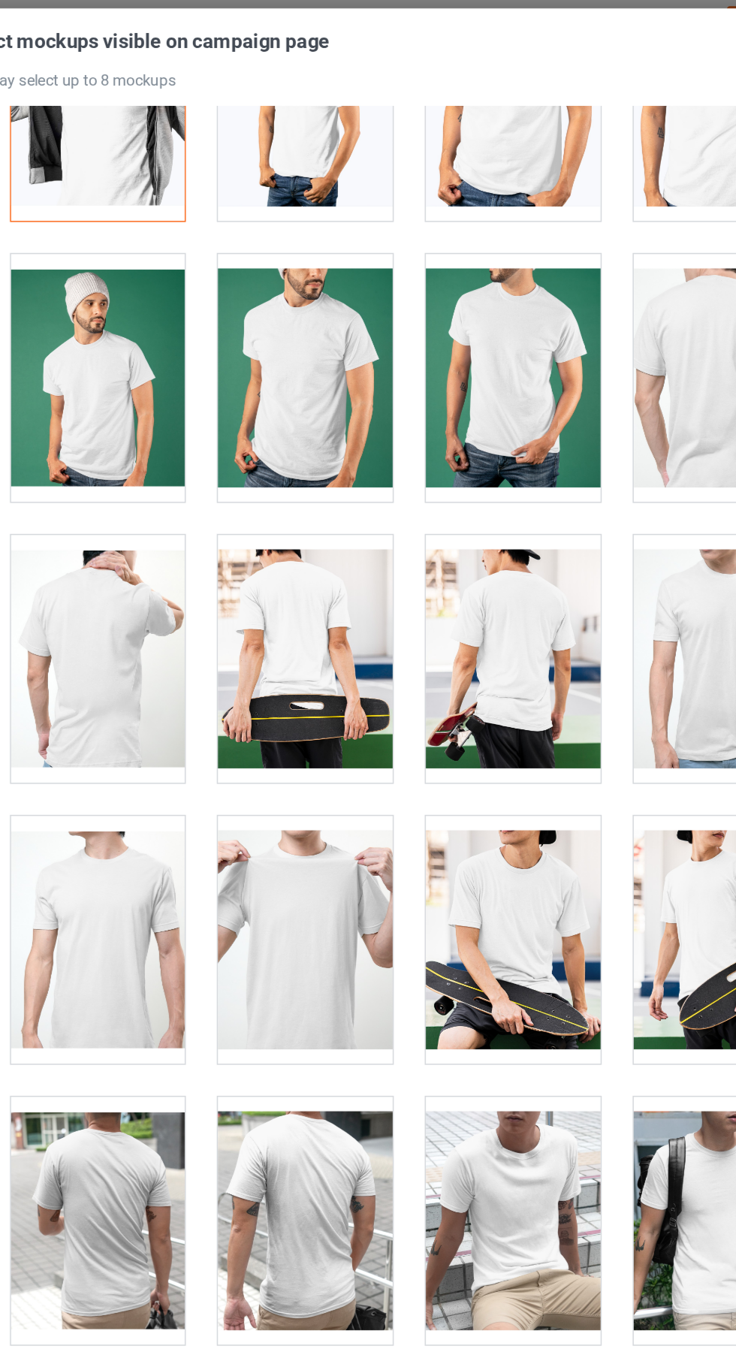
click at [311, 648] on div at bounding box center [297, 643] width 119 height 168
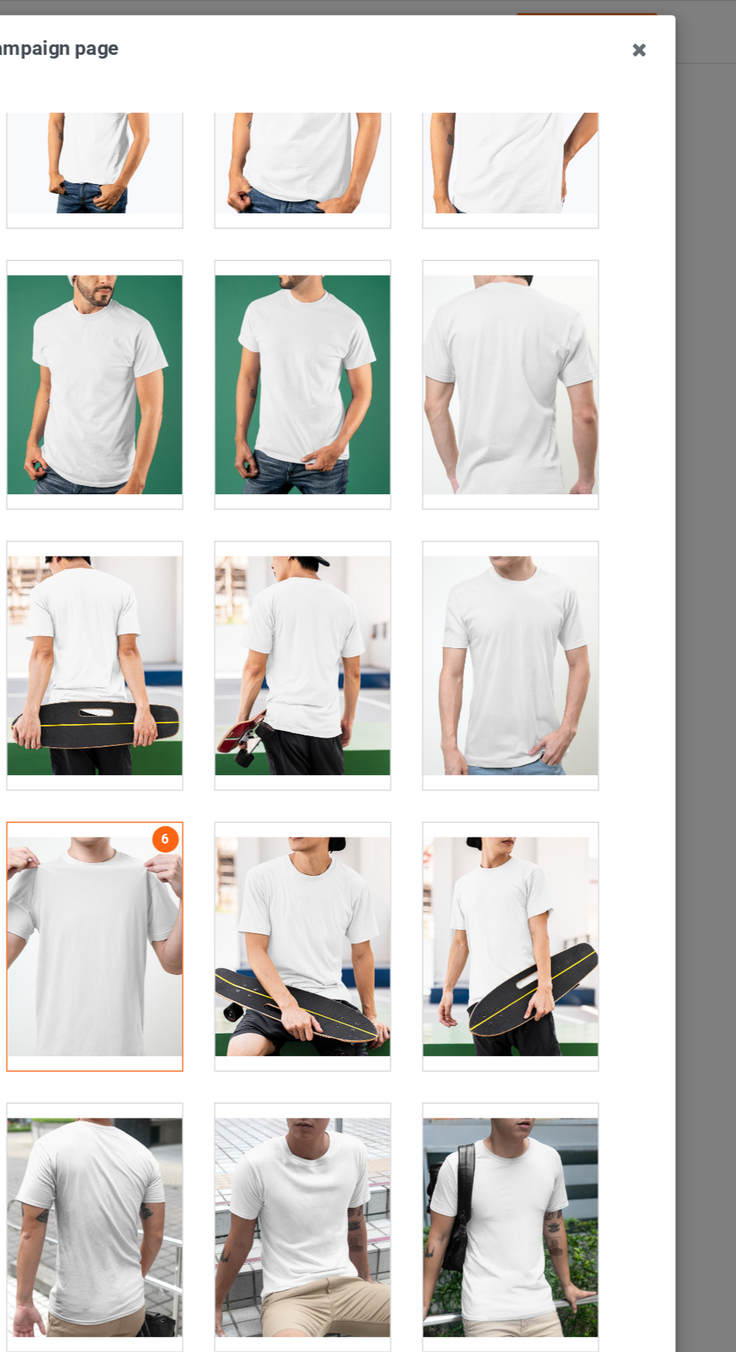
scroll to position [0, 0]
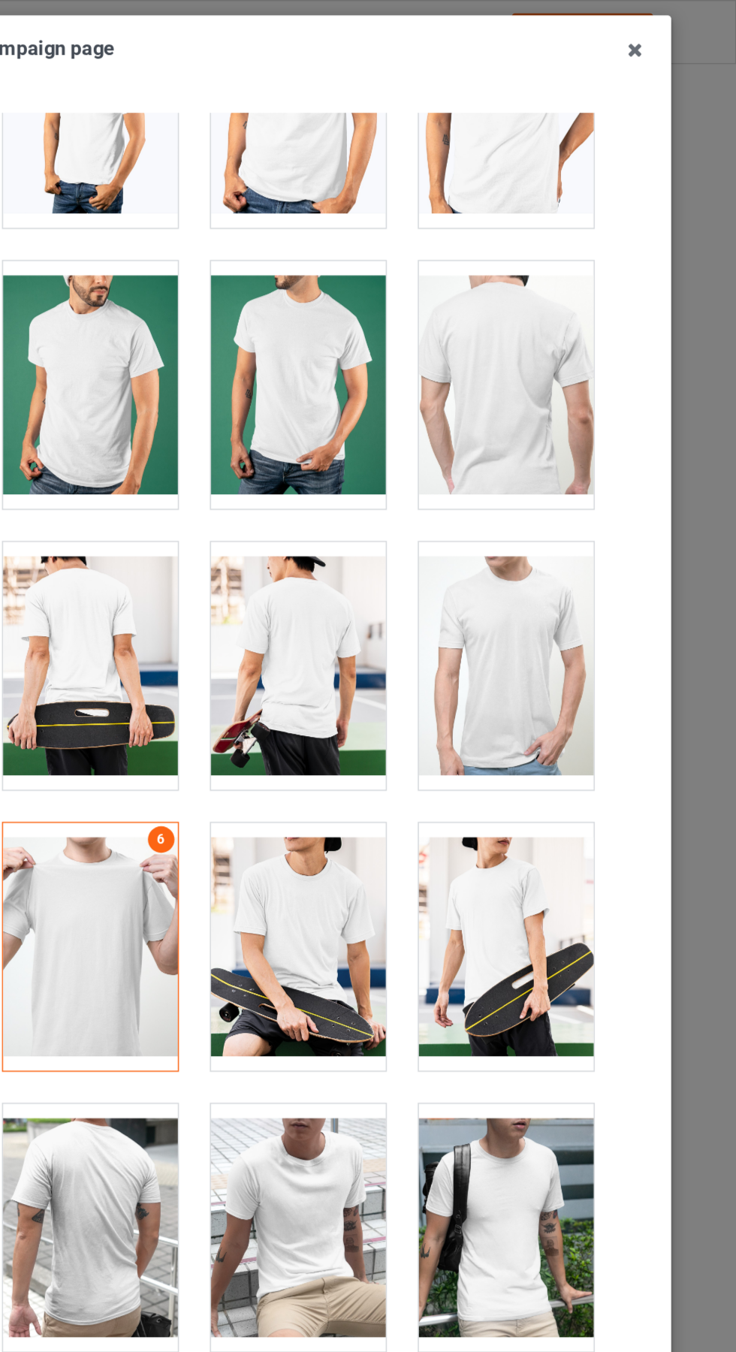
click at [667, 35] on icon at bounding box center [667, 34] width 24 height 24
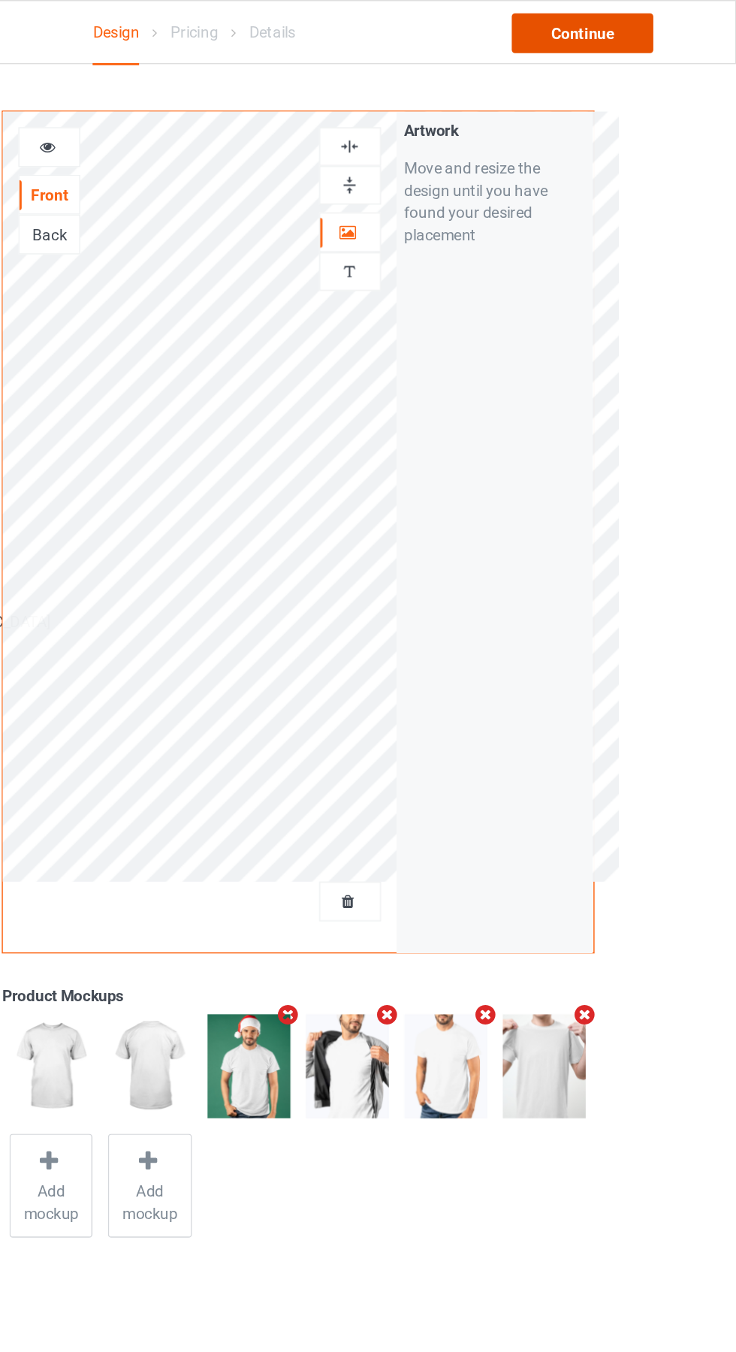
click at [637, 13] on div "Continue" at bounding box center [632, 22] width 96 height 27
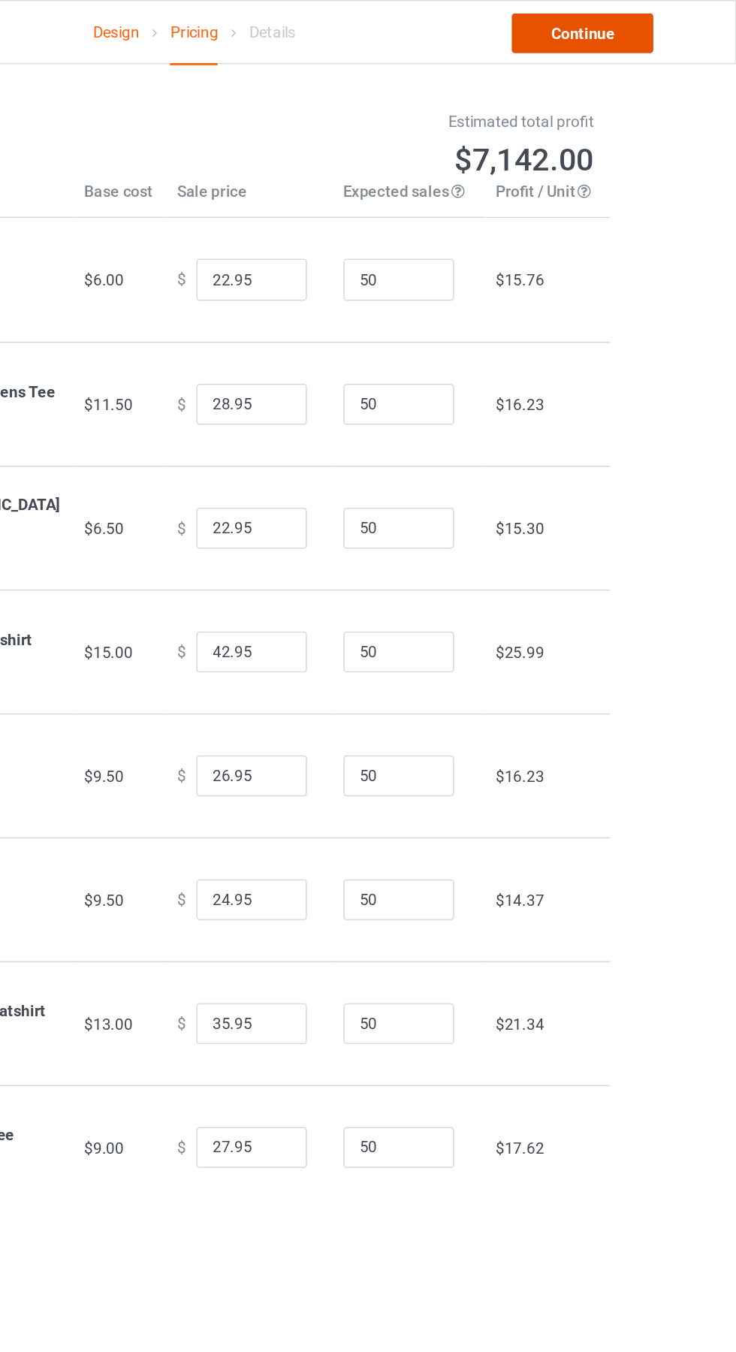
click at [667, 16] on link "Continue" at bounding box center [632, 22] width 96 height 27
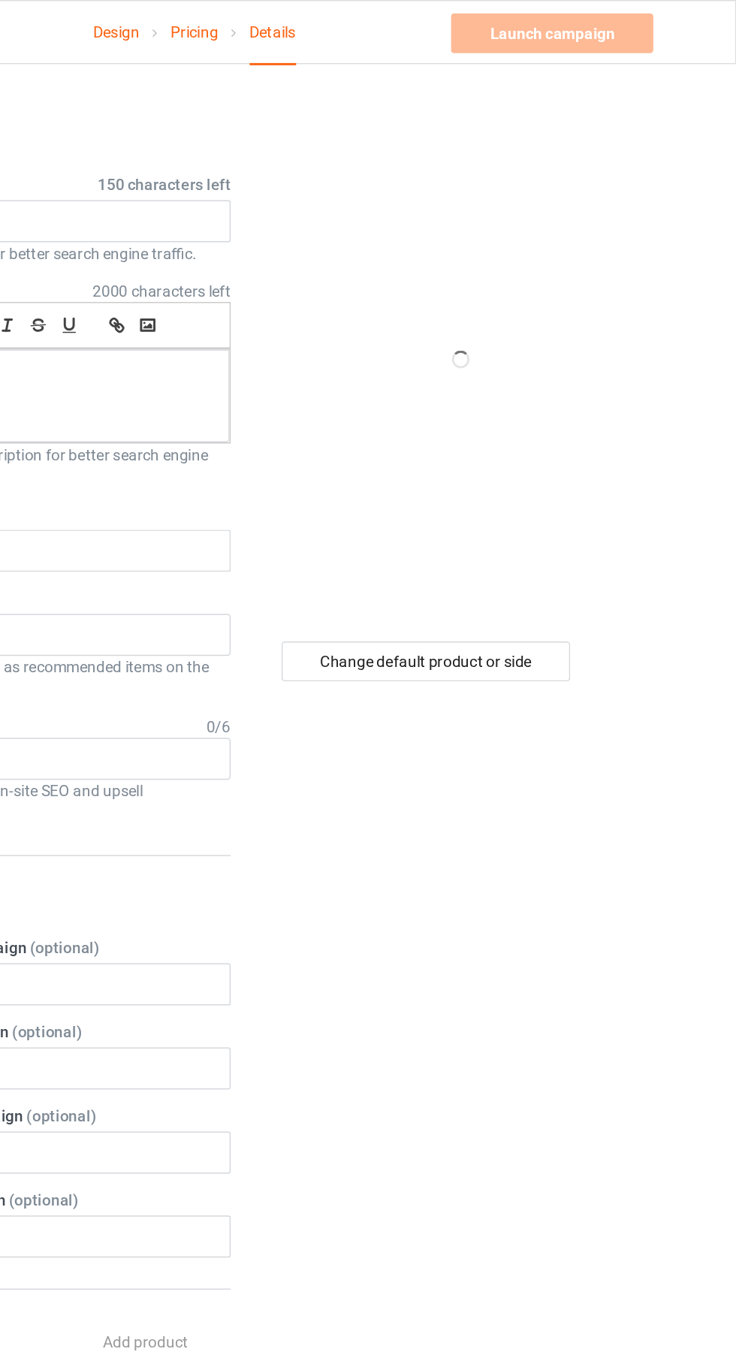
scroll to position [17, 0]
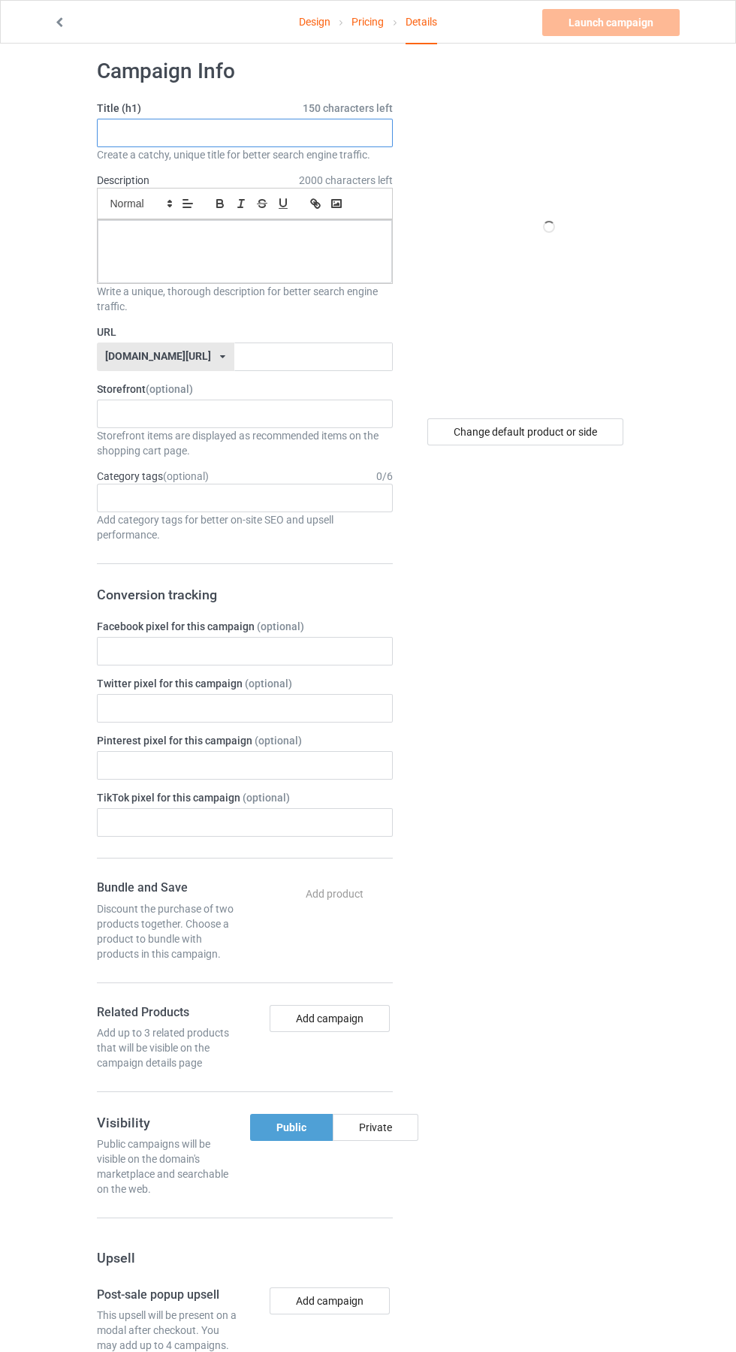
click at [193, 132] on input "text" at bounding box center [245, 133] width 296 height 29
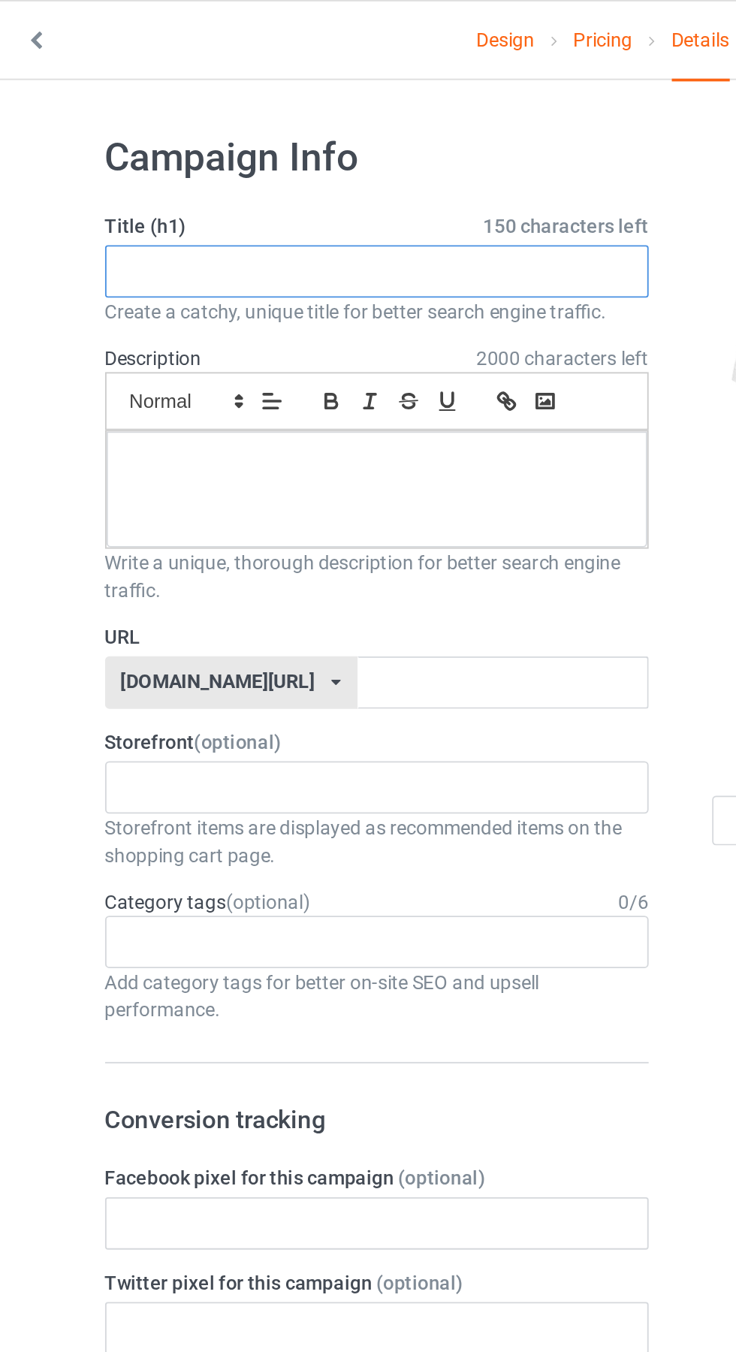
scroll to position [0, 0]
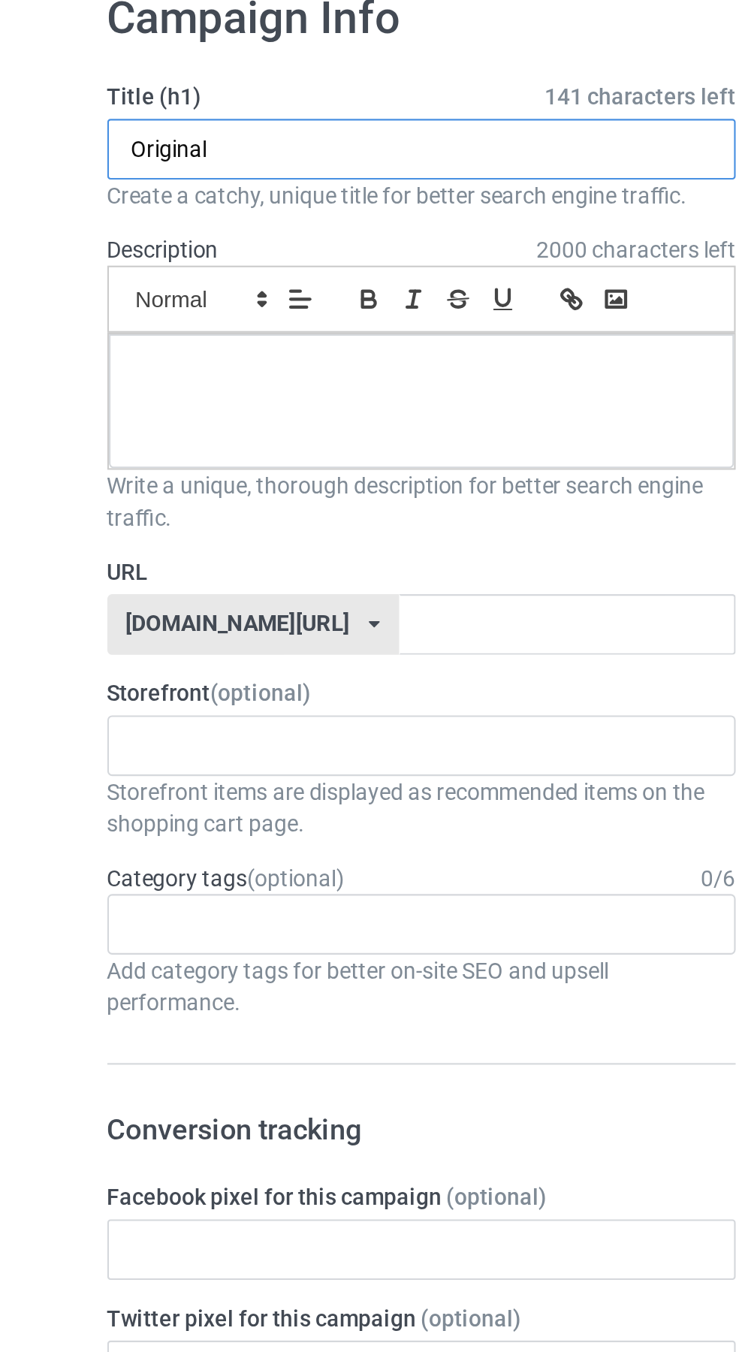
type input "Original"
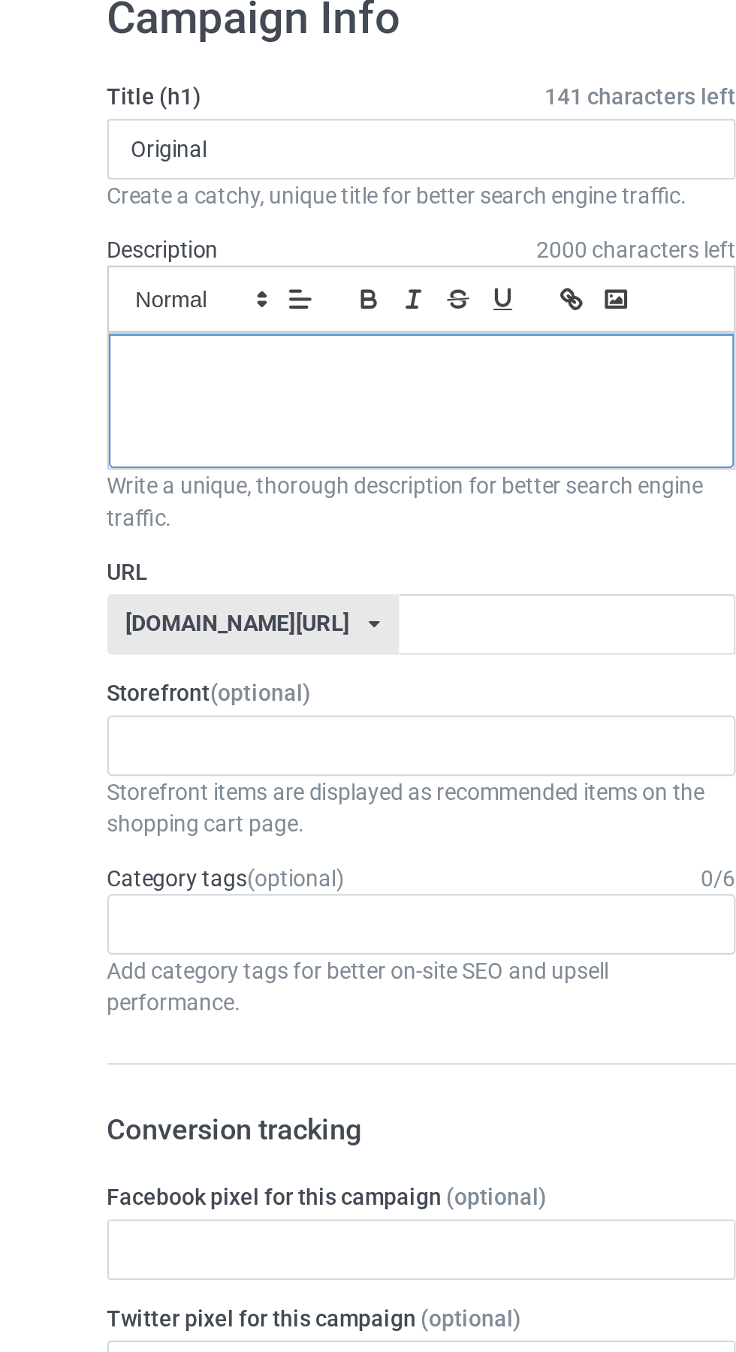
click at [223, 272] on div at bounding box center [245, 268] width 295 height 63
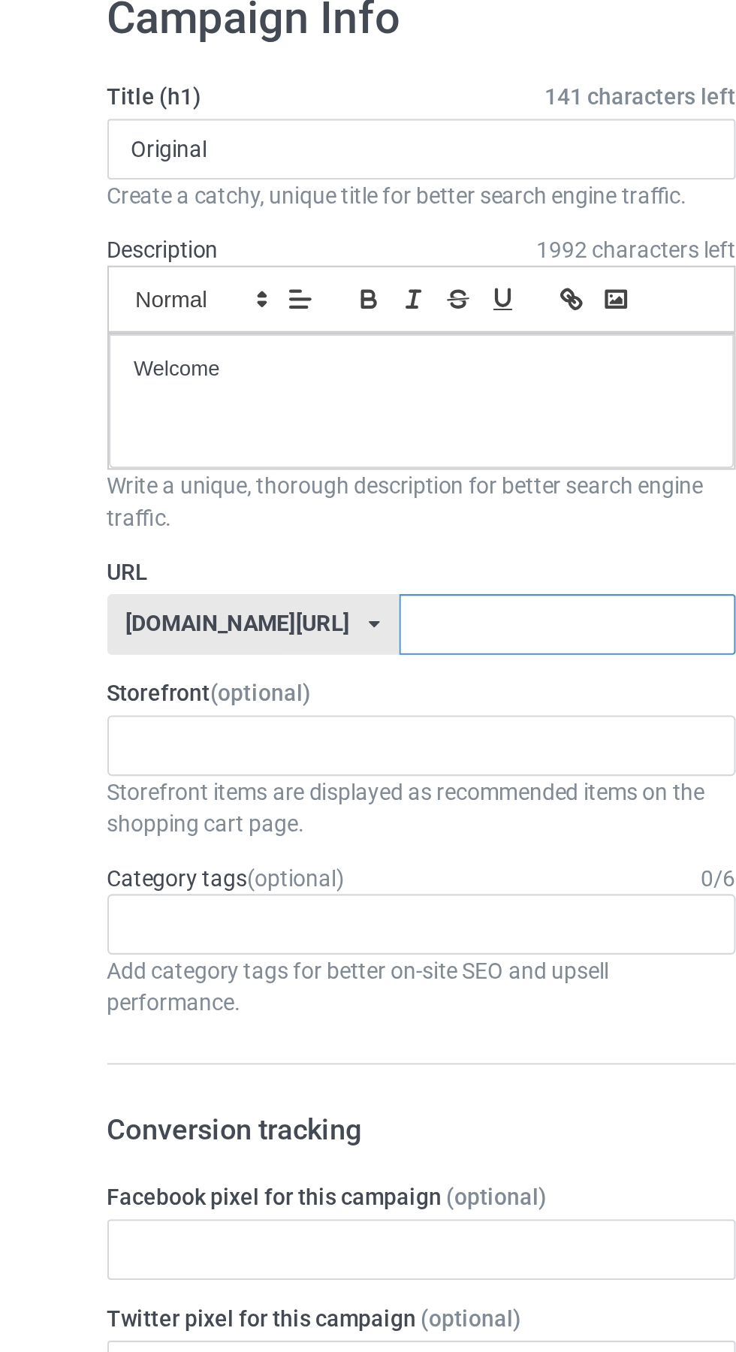
click at [243, 371] on input "text" at bounding box center [313, 374] width 159 height 29
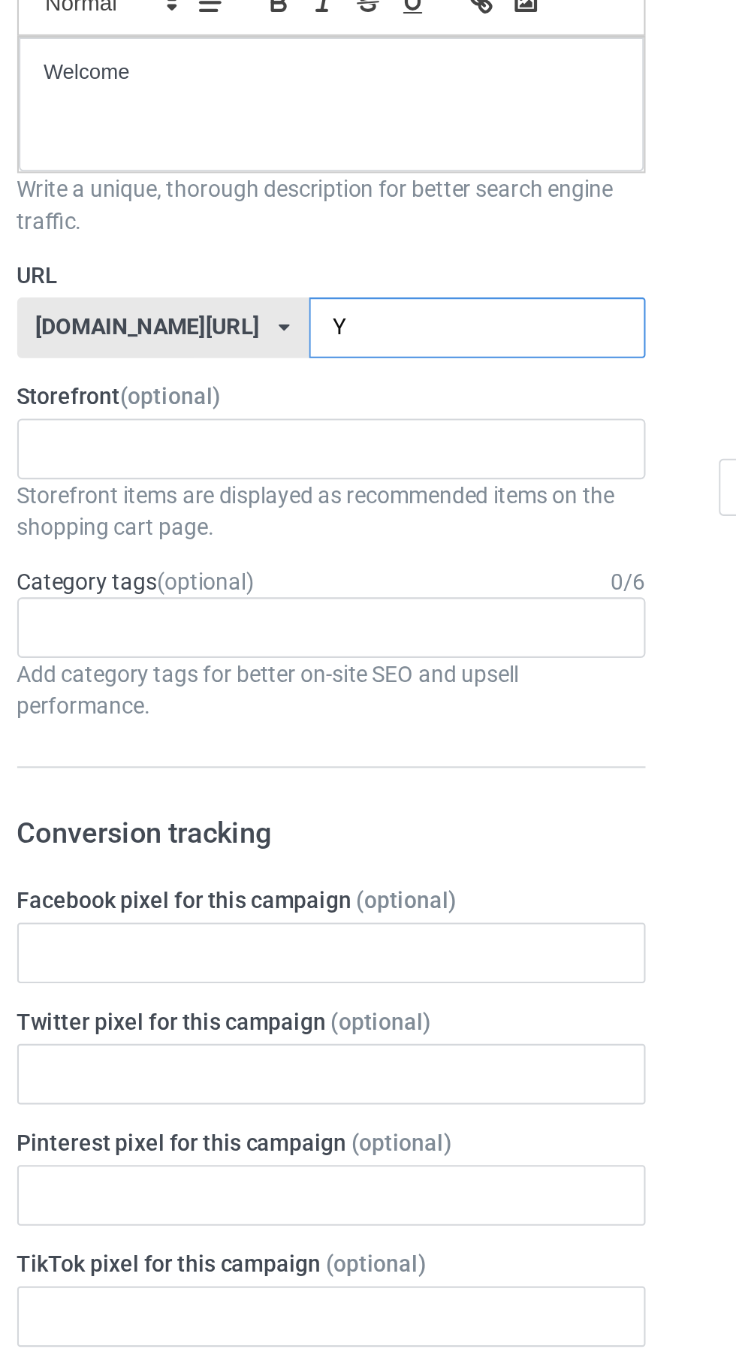
type input "Yh"
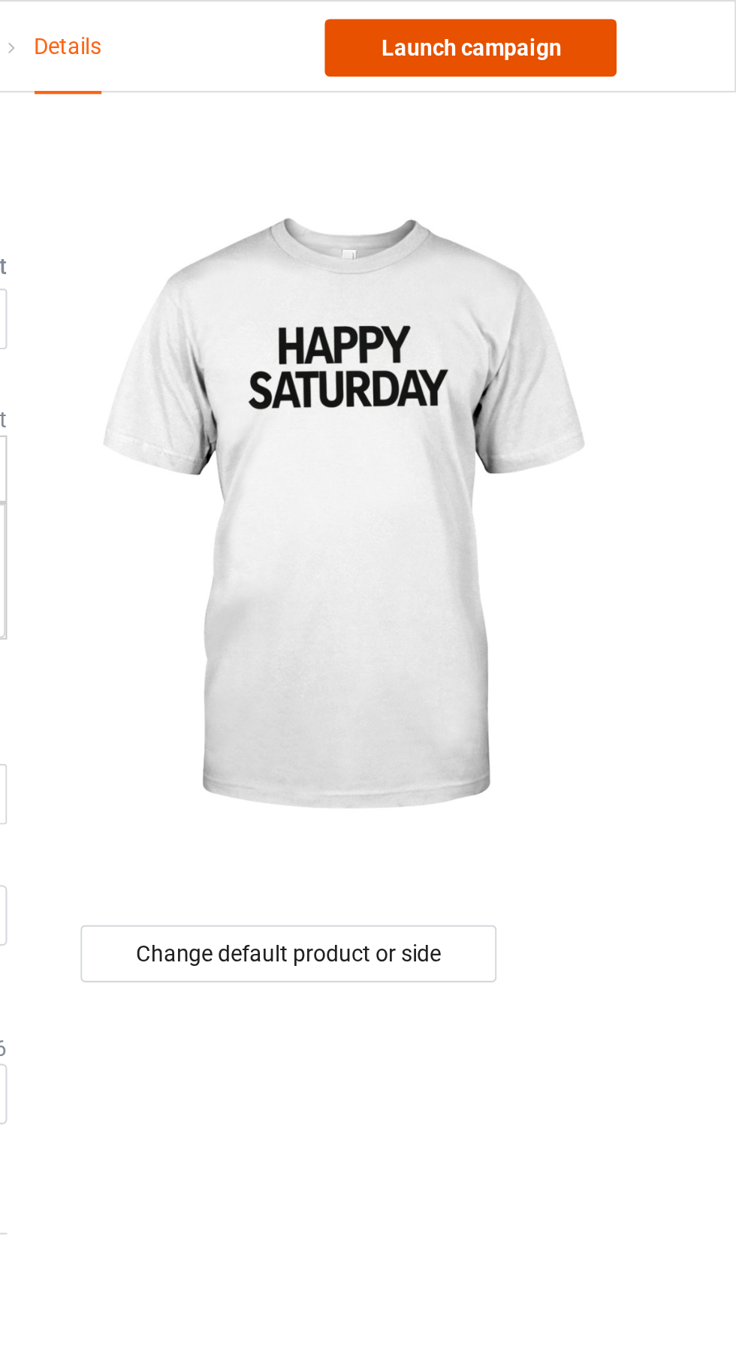
click at [628, 26] on link "Launch campaign" at bounding box center [610, 22] width 137 height 27
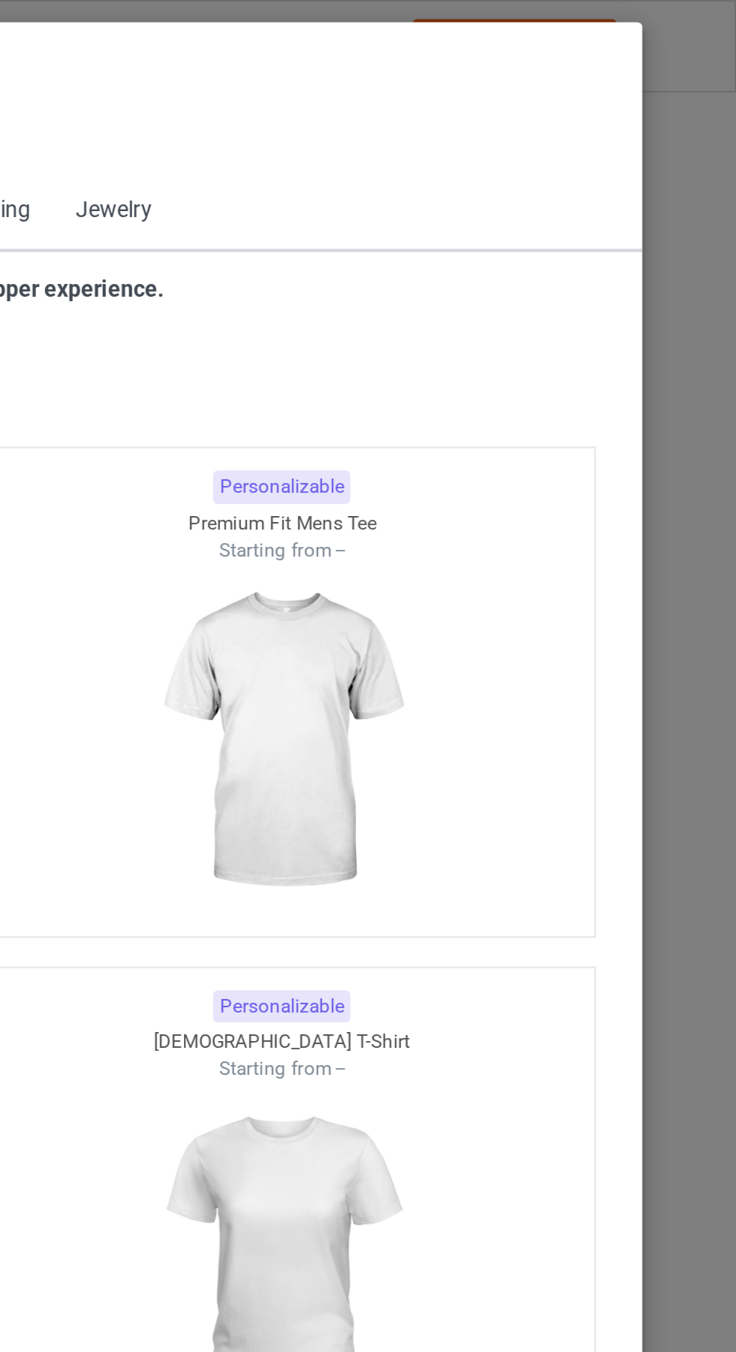
click at [79, 63] on icon at bounding box center [76, 67] width 13 height 11
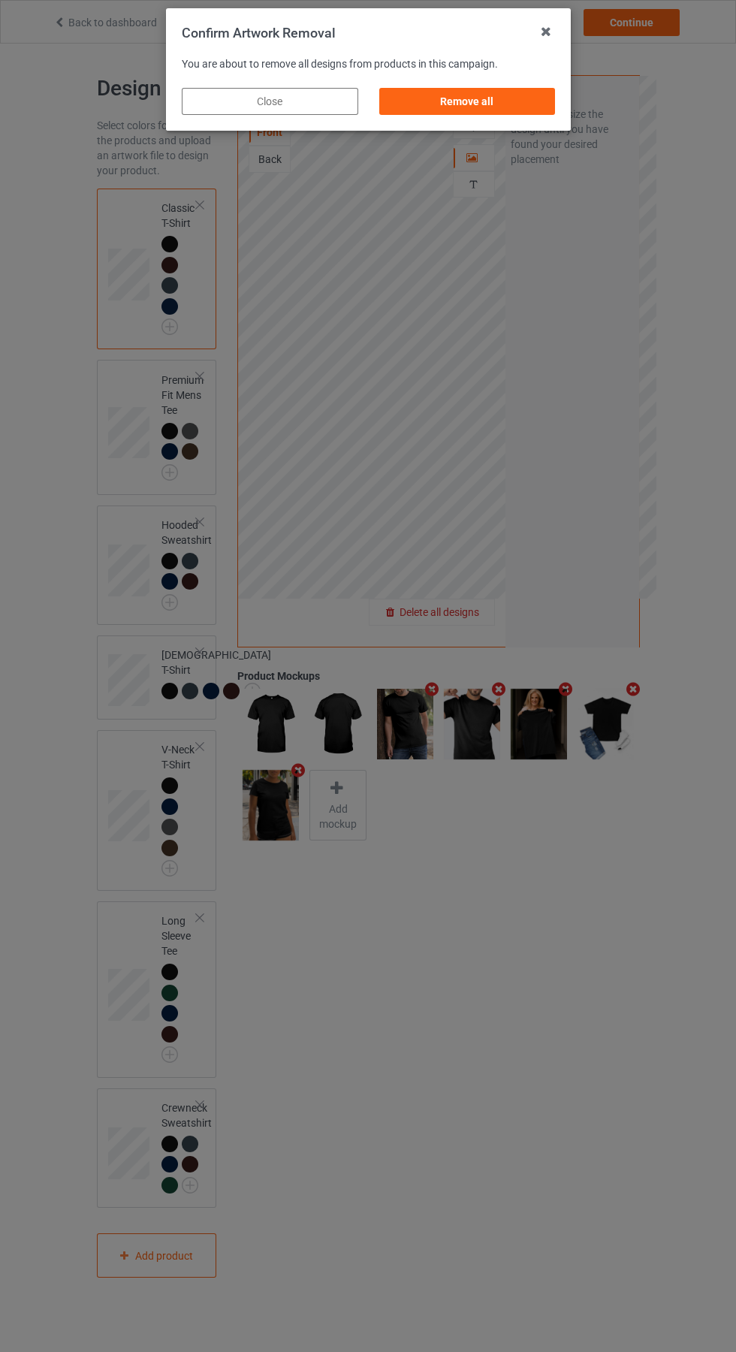
click at [472, 98] on div "Remove all" at bounding box center [467, 101] width 177 height 27
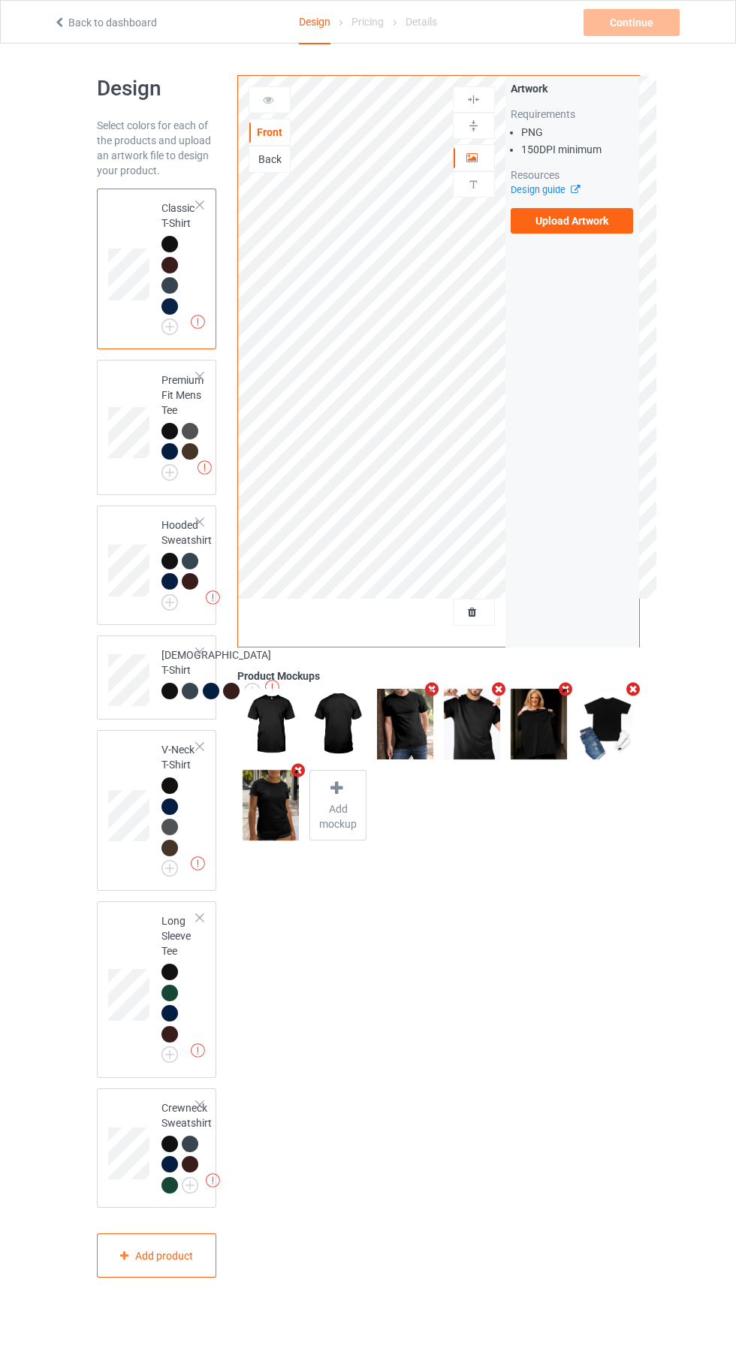
click at [593, 222] on label "Upload Artwork" at bounding box center [572, 221] width 123 height 26
click at [0, 0] on input "Upload Artwork" at bounding box center [0, 0] width 0 height 0
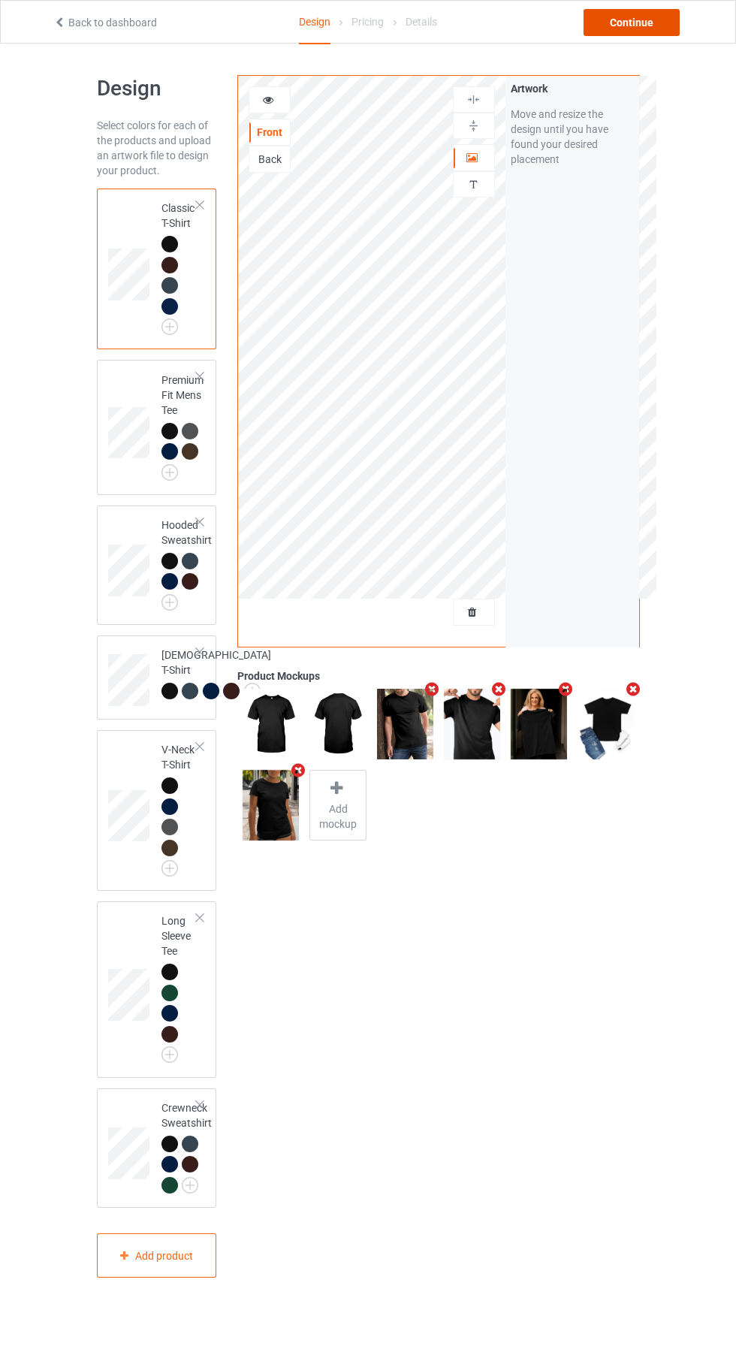
click at [649, 18] on div "Continue" at bounding box center [632, 22] width 96 height 27
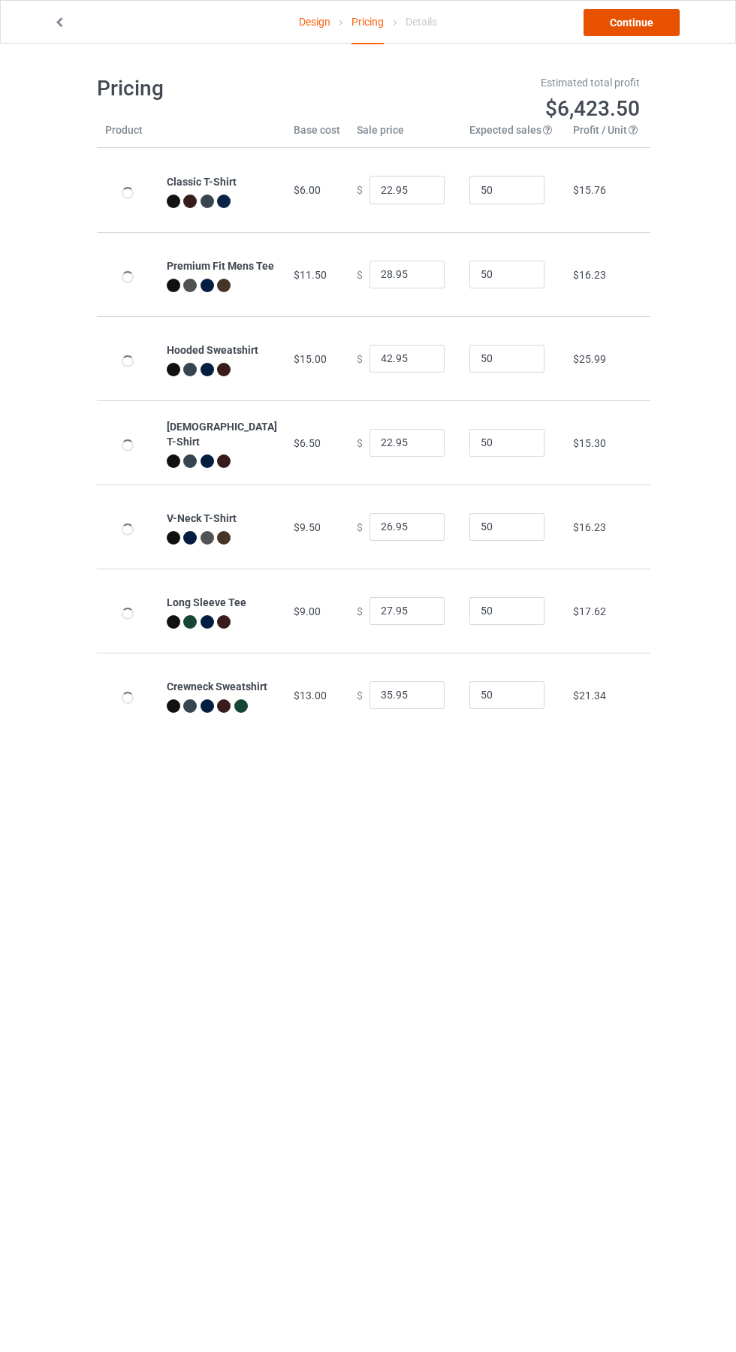
click at [657, 22] on link "Continue" at bounding box center [632, 22] width 96 height 27
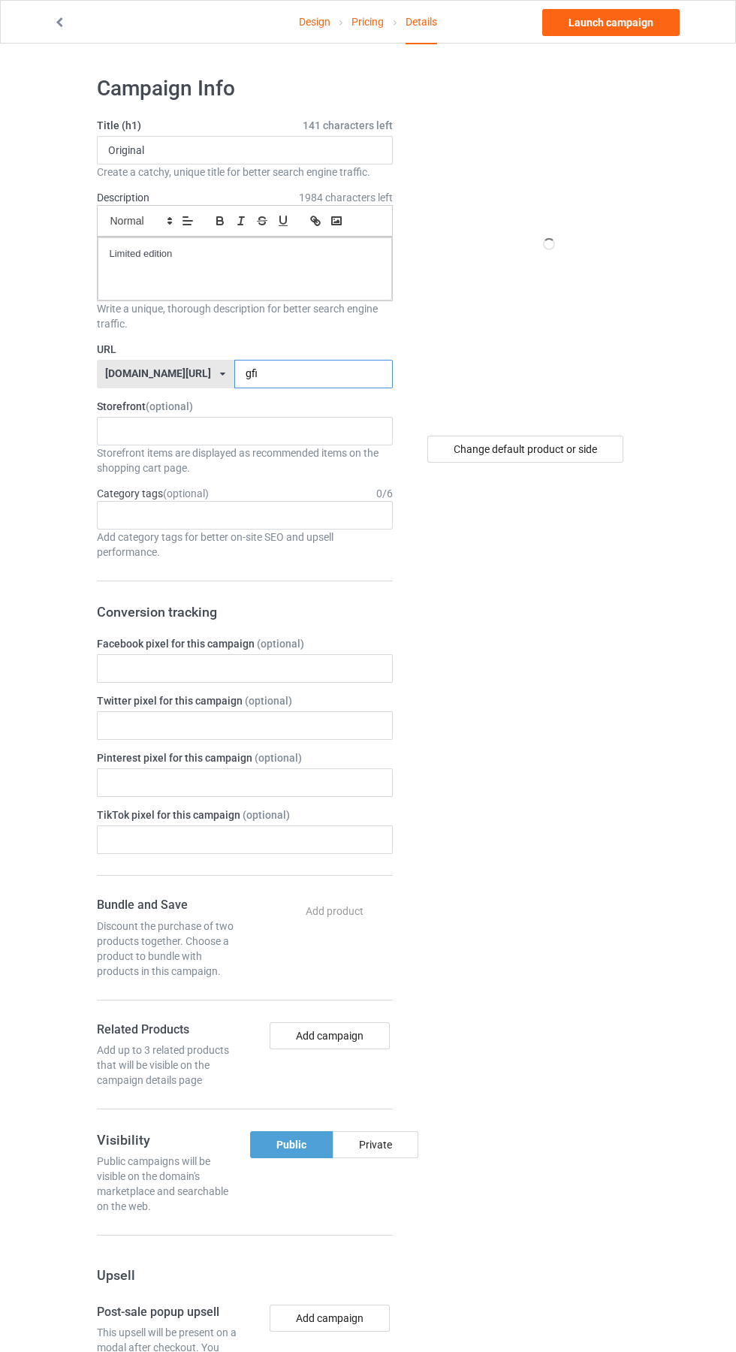
click at [285, 374] on input "gfi" at bounding box center [313, 374] width 159 height 29
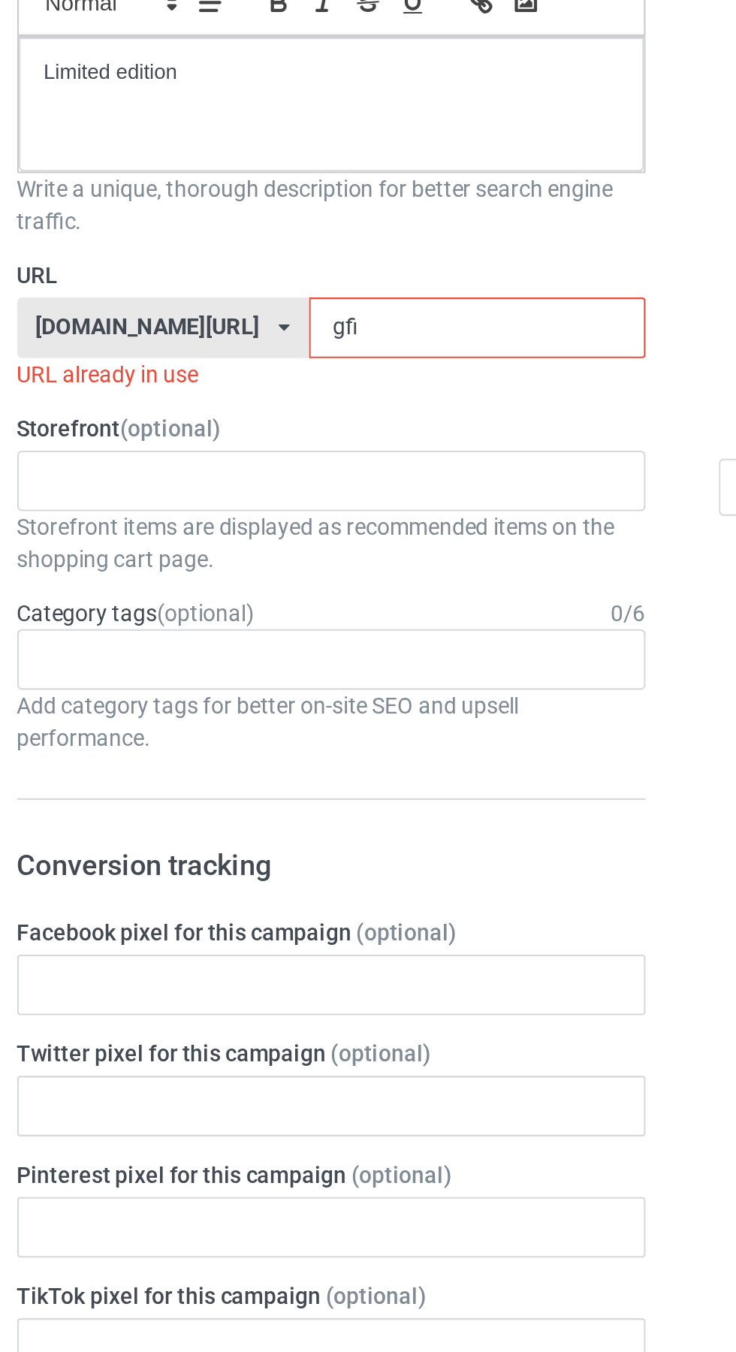
type input "gfi8"
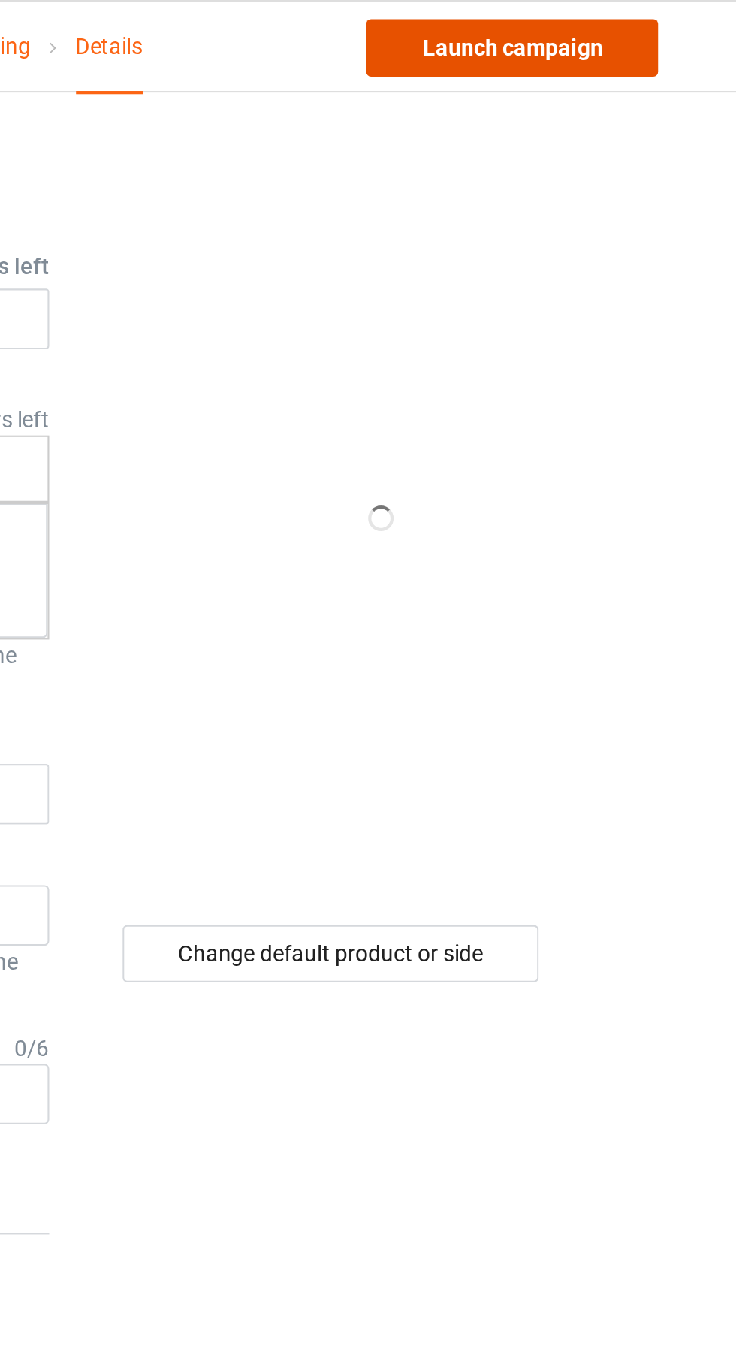
click at [638, 23] on link "Launch campaign" at bounding box center [610, 22] width 137 height 27
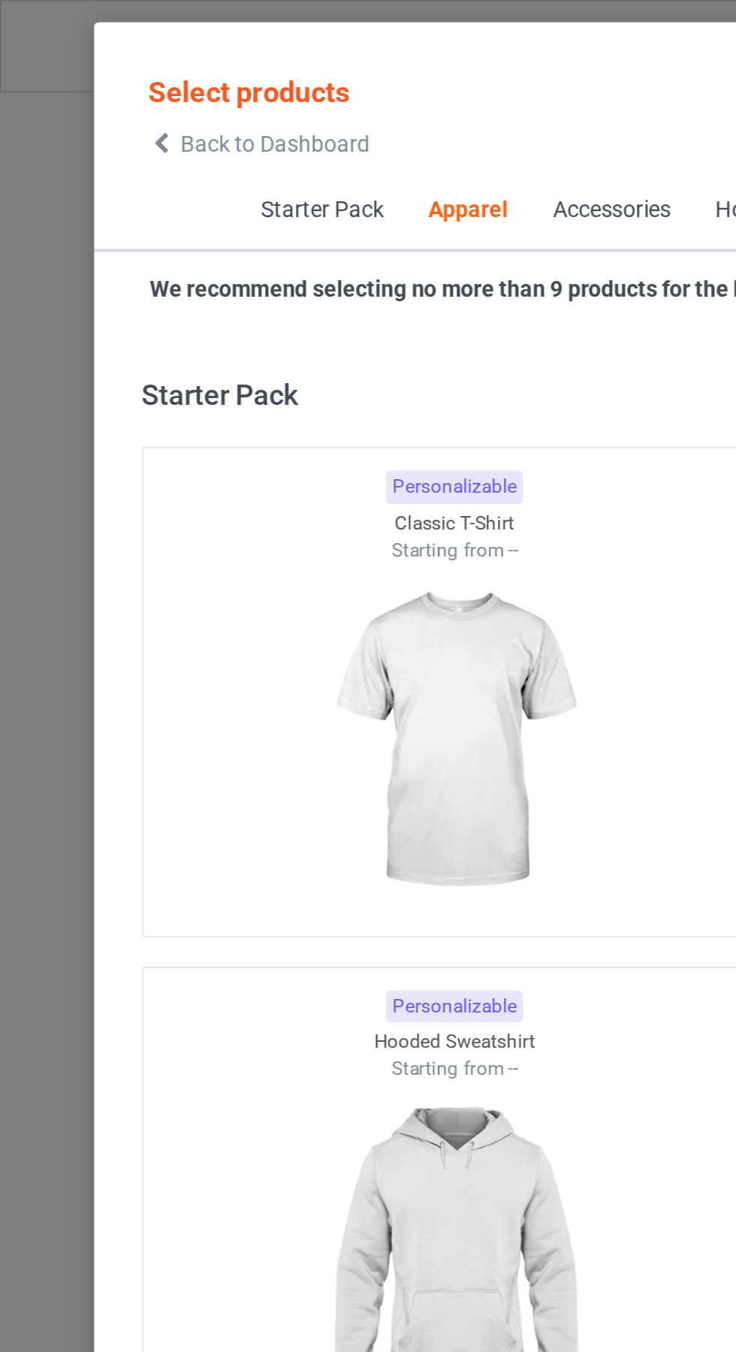
scroll to position [804, 0]
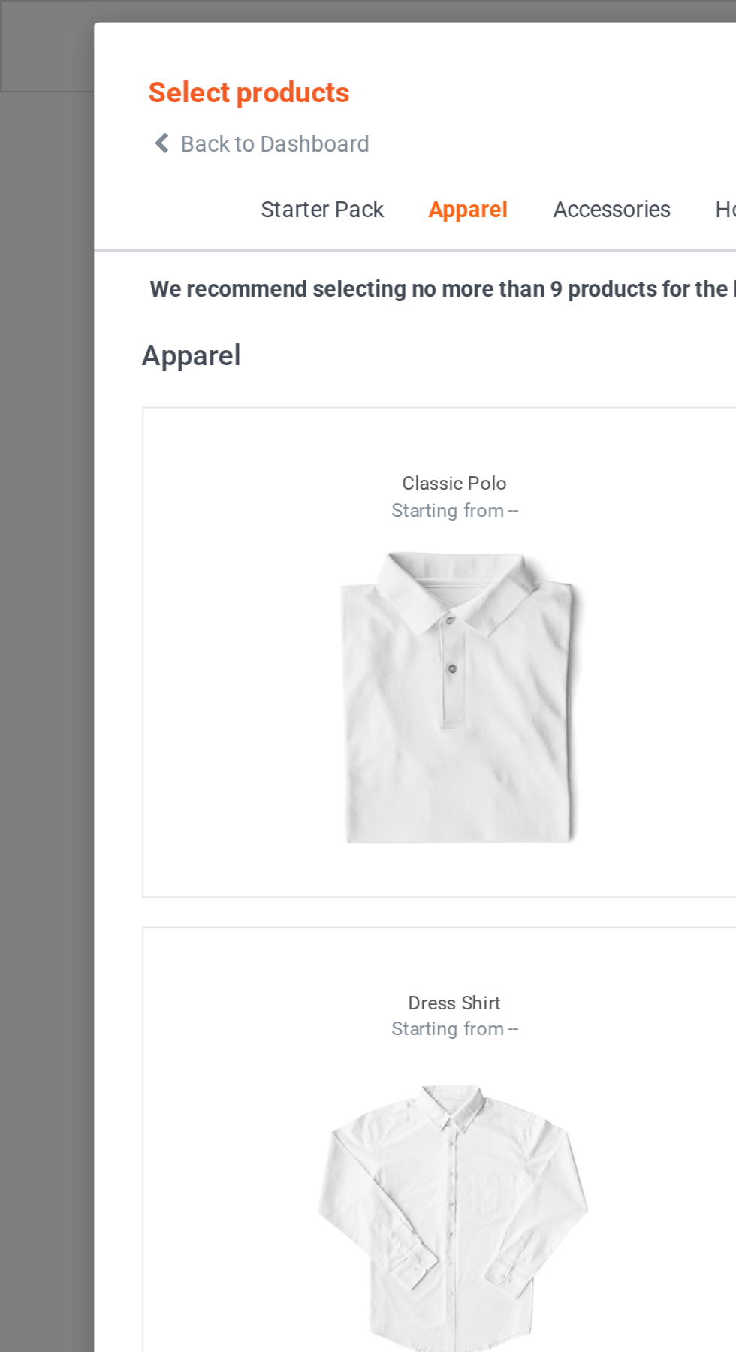
click at [76, 68] on icon at bounding box center [76, 67] width 13 height 11
